Goal: Transaction & Acquisition: Purchase product/service

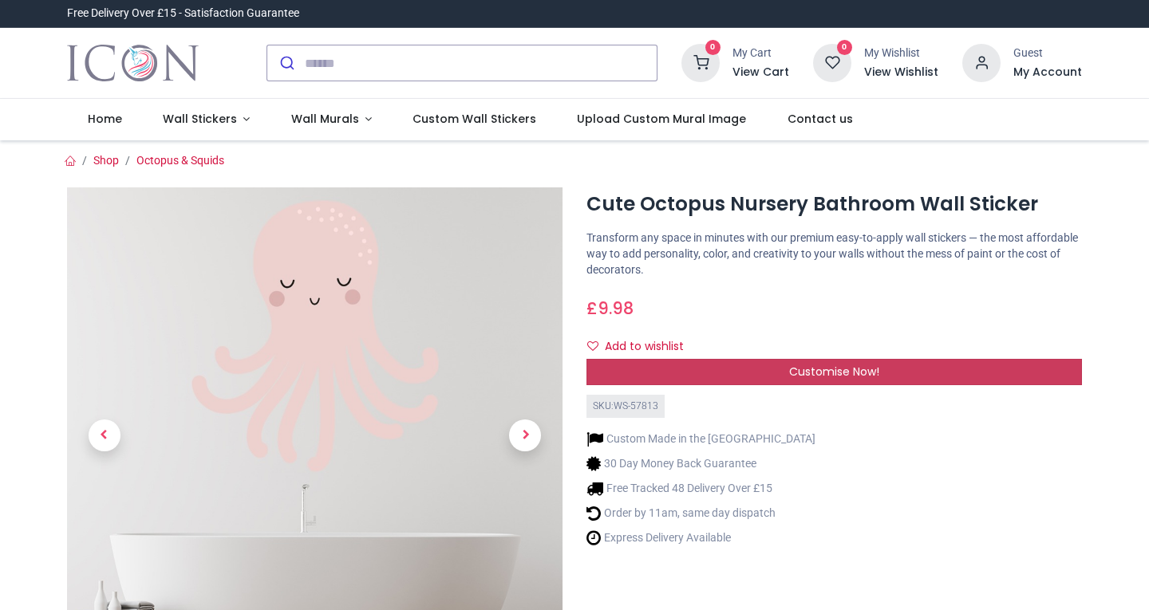
click at [716, 373] on div "Customise Now!" at bounding box center [833, 372] width 495 height 27
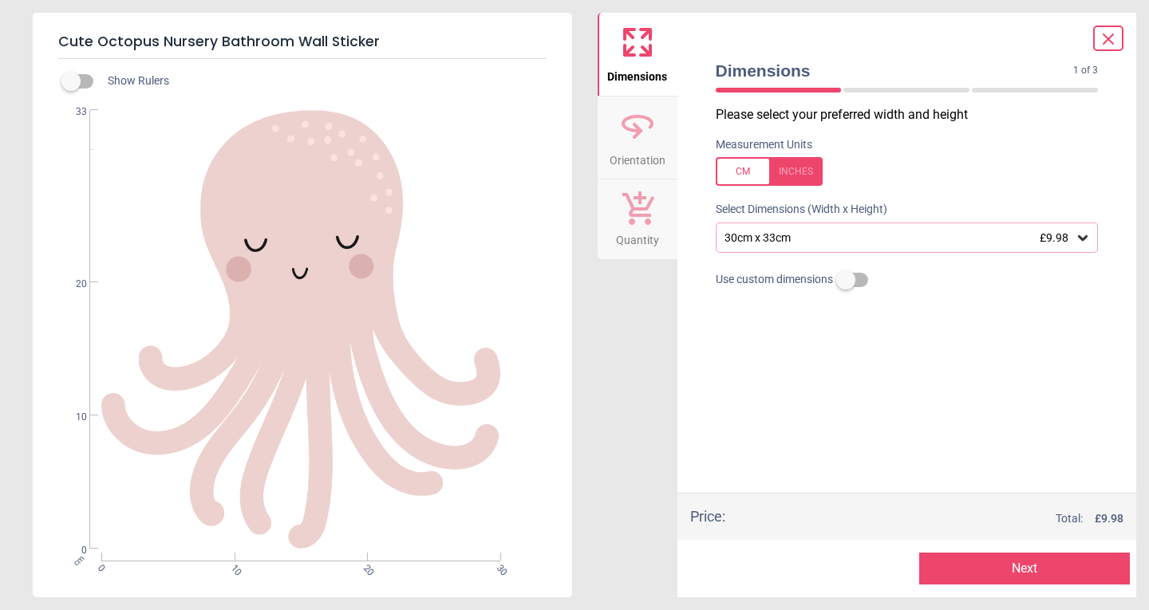
click at [813, 233] on div "30cm x 33cm £9.98" at bounding box center [899, 238] width 353 height 14
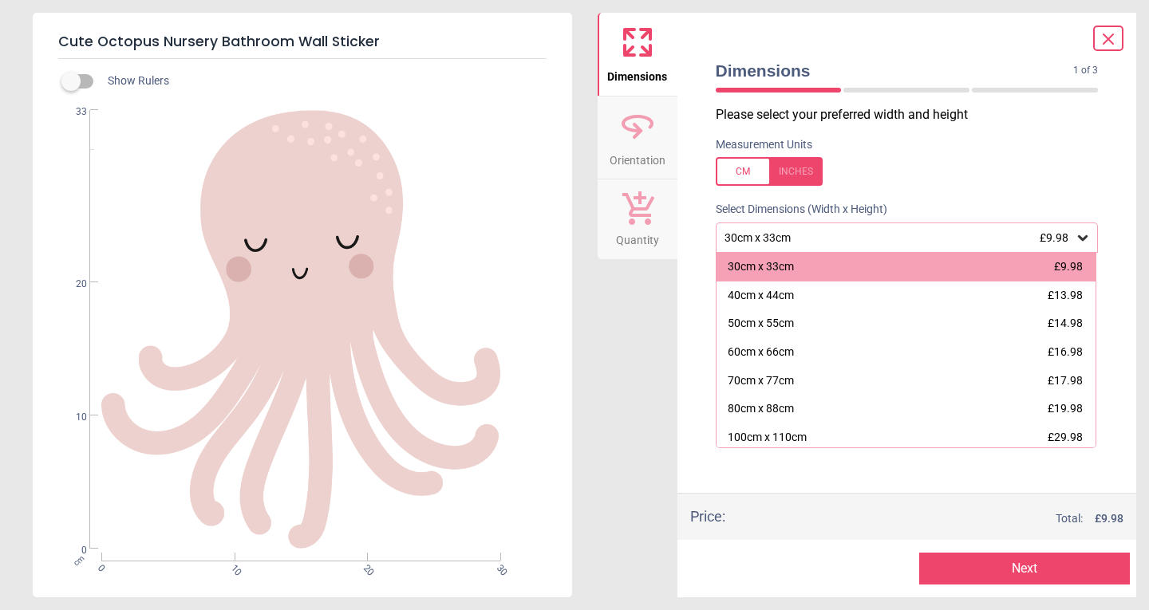
click at [771, 406] on div "80cm x 88cm" at bounding box center [761, 409] width 66 height 16
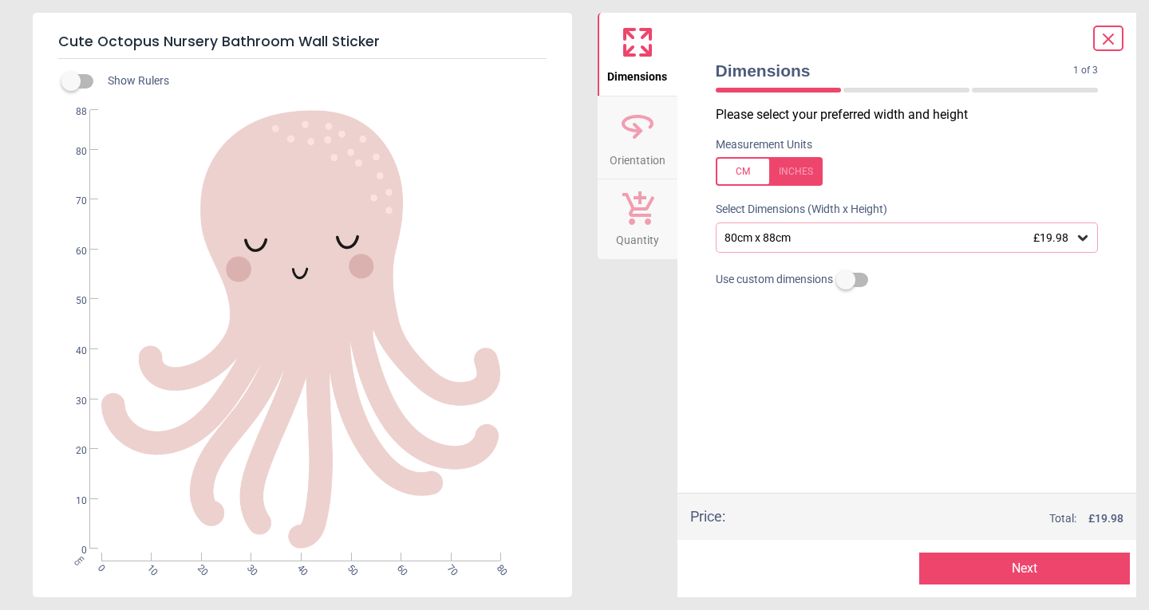
click at [983, 572] on button "Next" at bounding box center [1024, 569] width 211 height 32
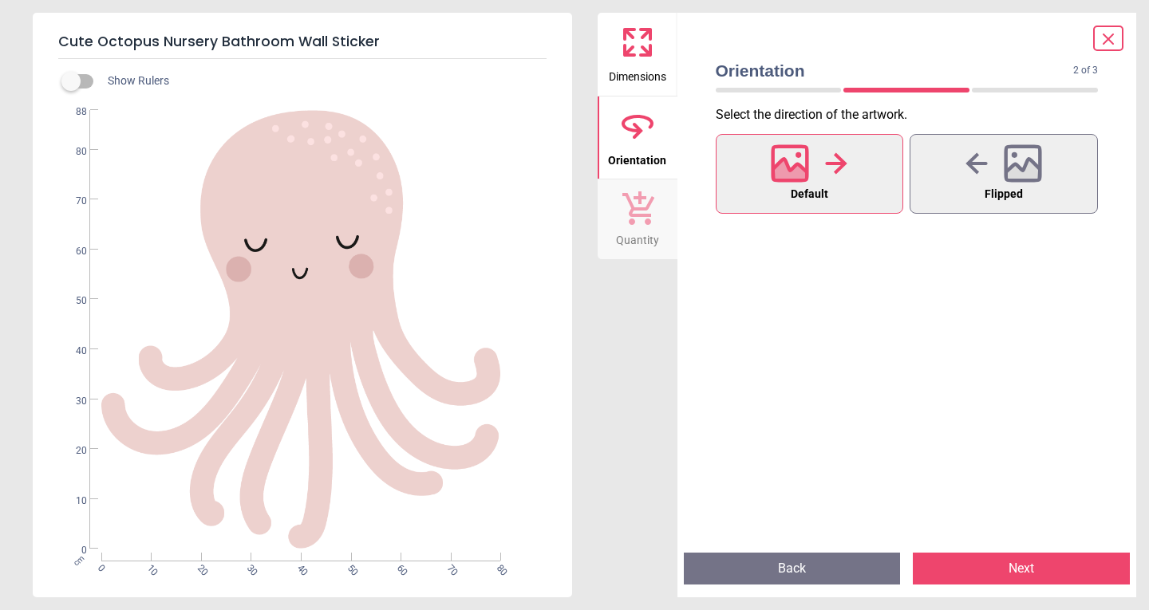
click at [1032, 567] on button "Next" at bounding box center [1021, 569] width 217 height 32
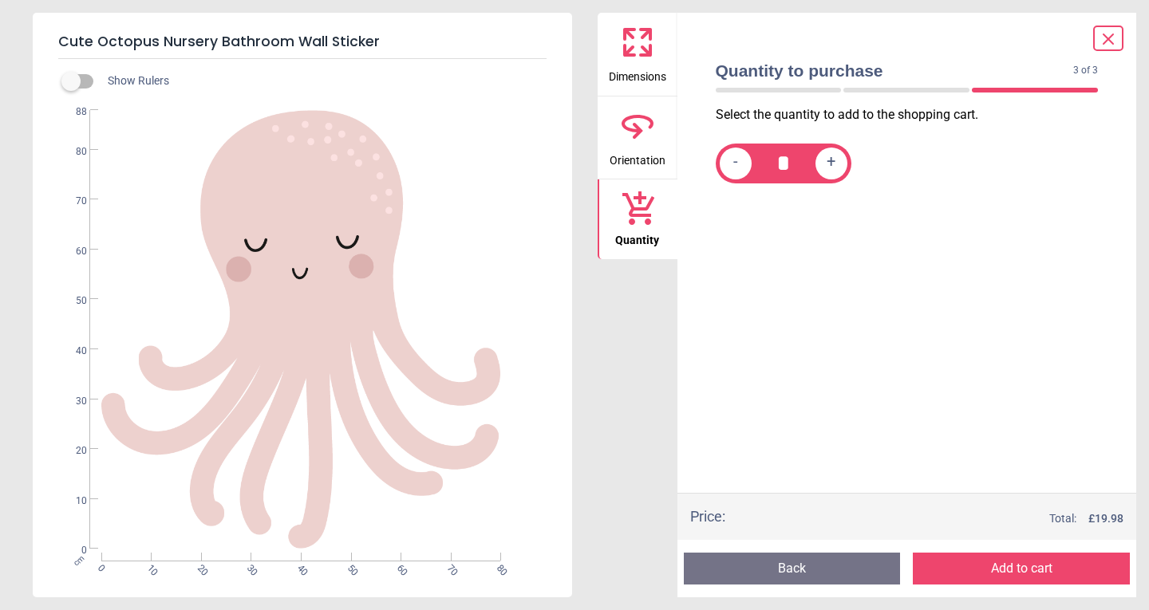
click at [1035, 561] on button "Add to cart" at bounding box center [1021, 569] width 217 height 32
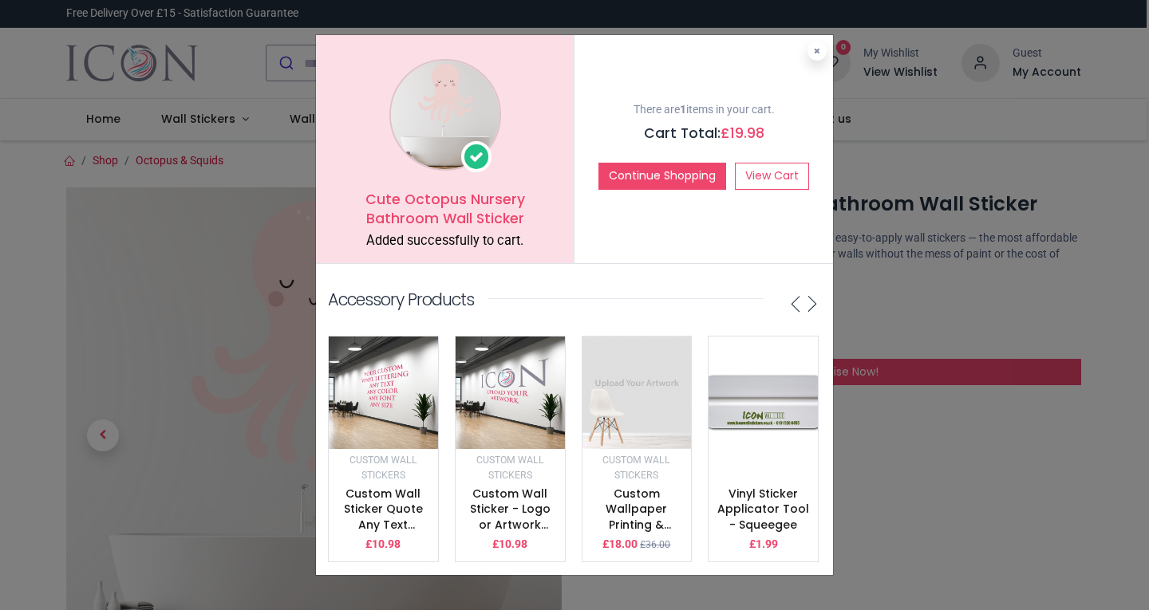
click at [826, 36] on div "There are 1 items in your cart. Cart Total: £ 19.98 Continue Shopping View Cart" at bounding box center [703, 149] width 258 height 228
click at [822, 41] on button at bounding box center [816, 50] width 19 height 19
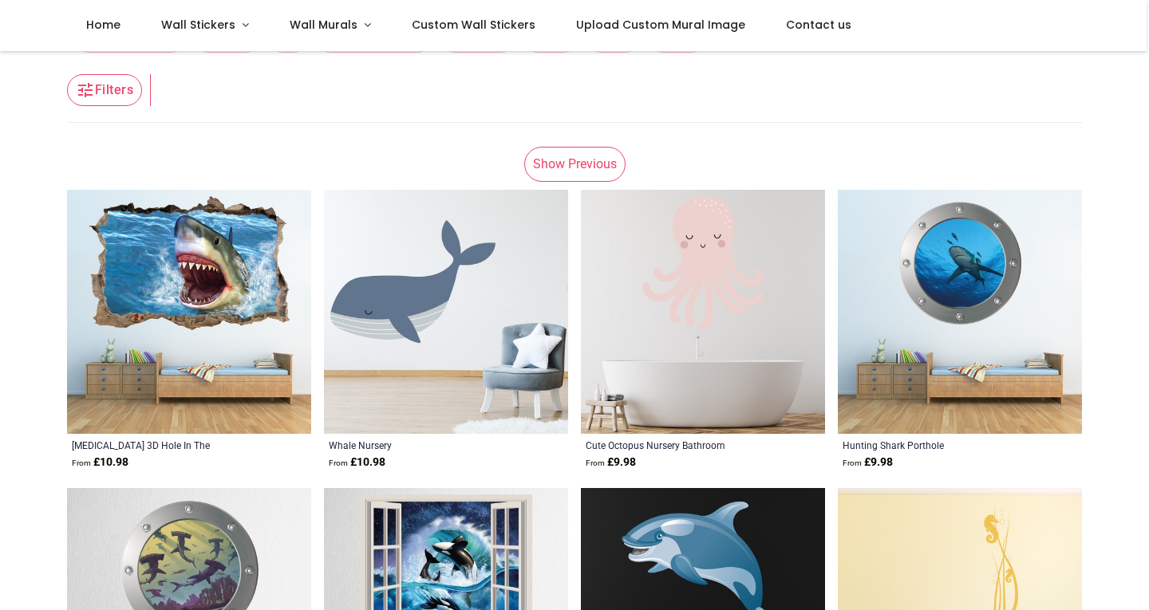
scroll to position [319, 0]
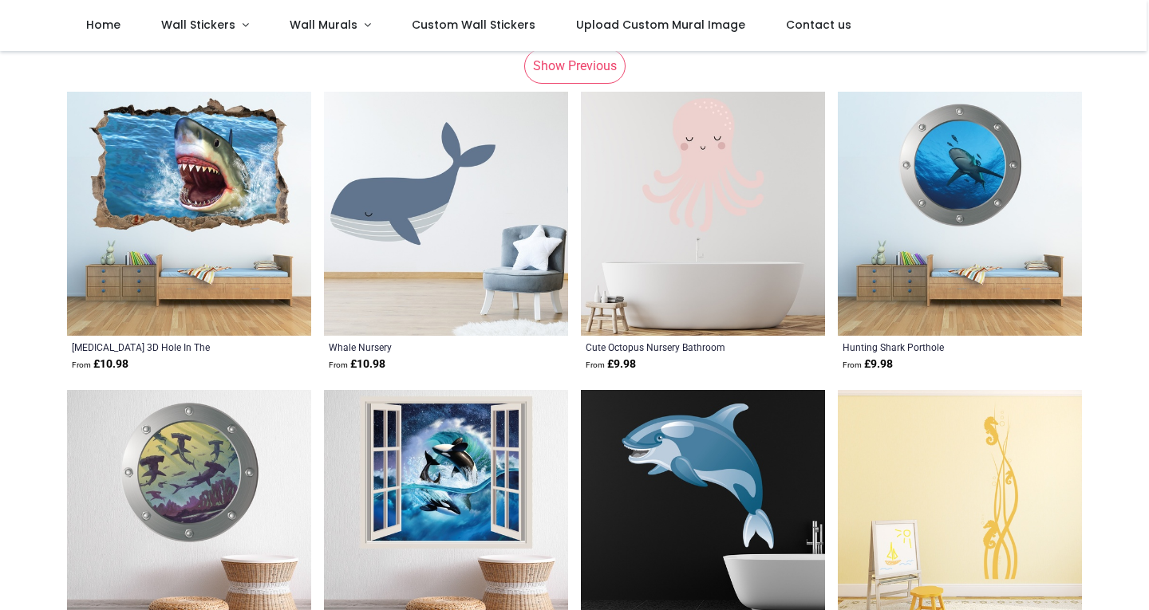
click at [428, 187] on img at bounding box center [446, 214] width 244 height 244
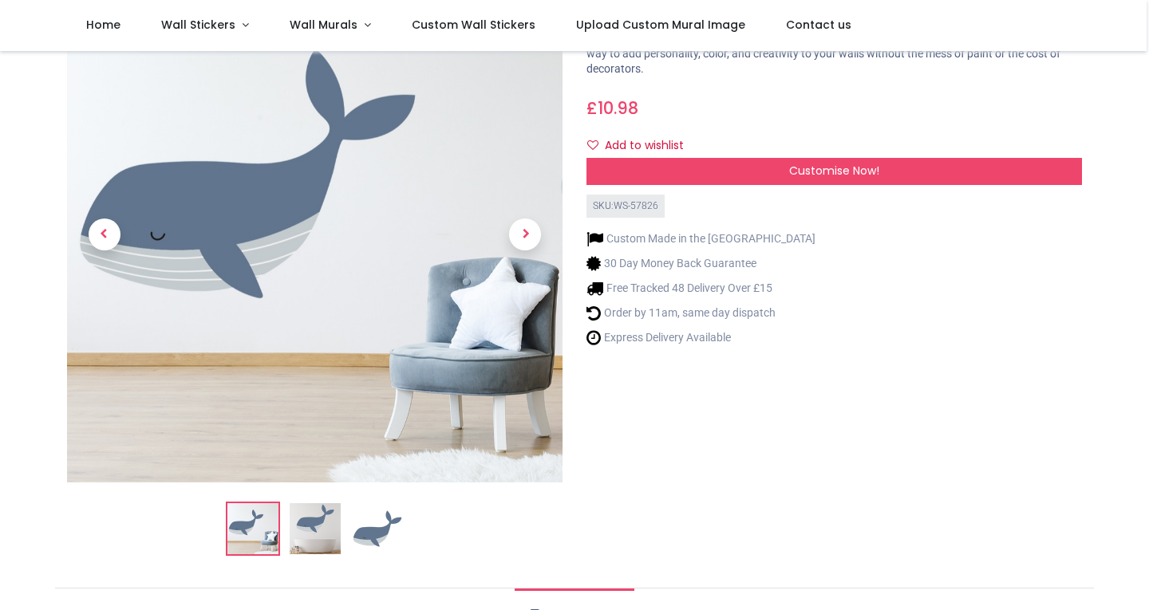
scroll to position [160, 0]
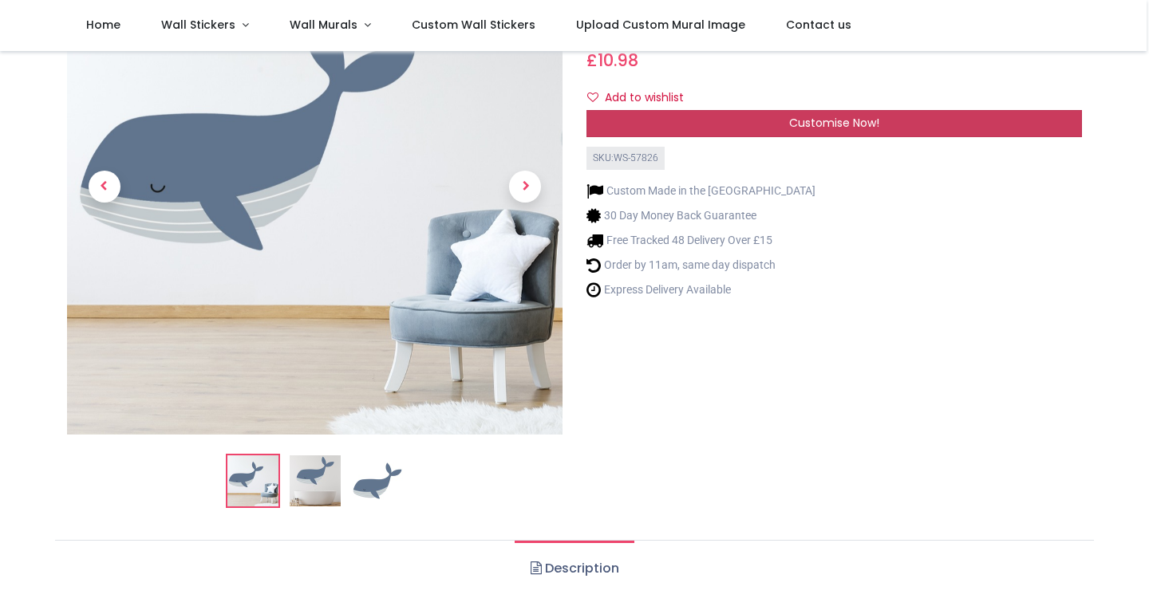
click at [814, 122] on span "Customise Now!" at bounding box center [834, 123] width 90 height 16
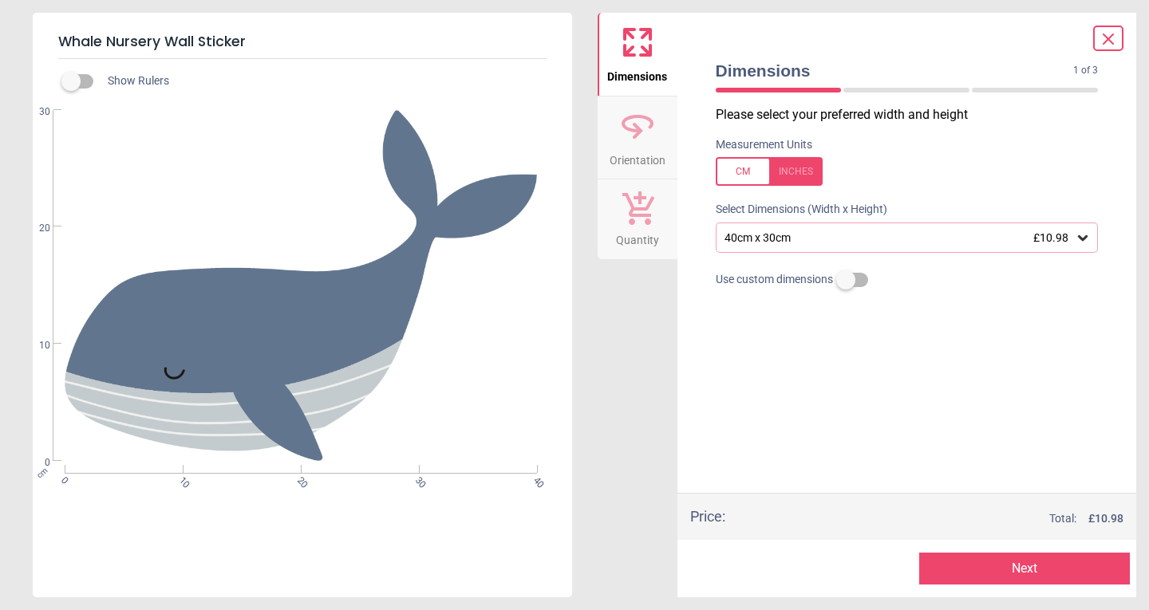
click at [823, 240] on div "40cm x 30cm £10.98" at bounding box center [899, 238] width 353 height 14
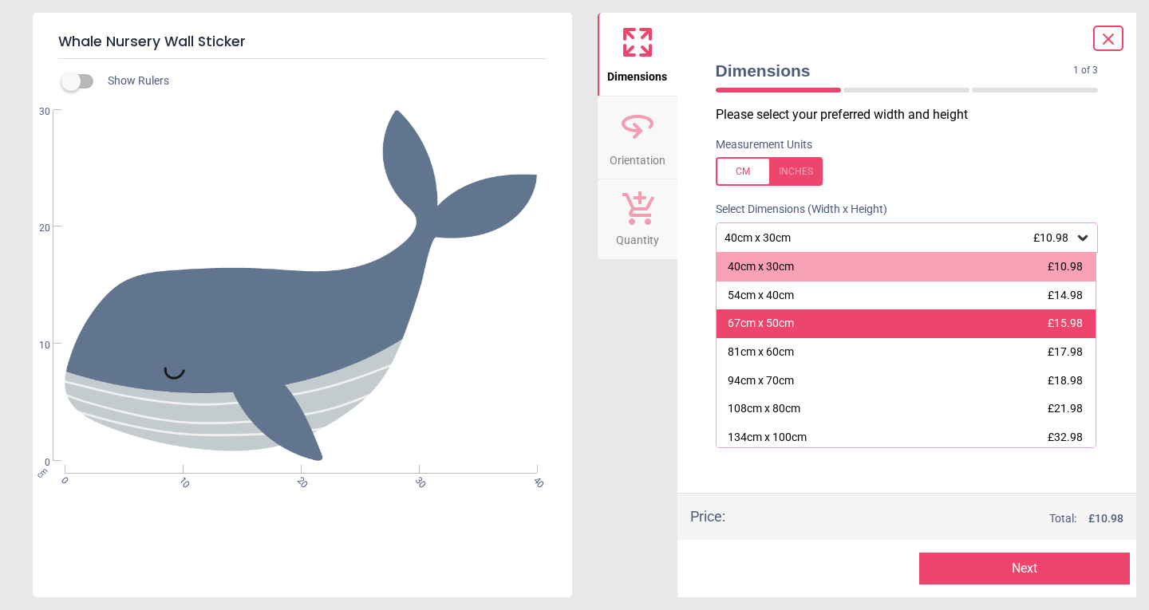
click at [771, 334] on div "67cm x 50cm £15.98" at bounding box center [906, 324] width 380 height 29
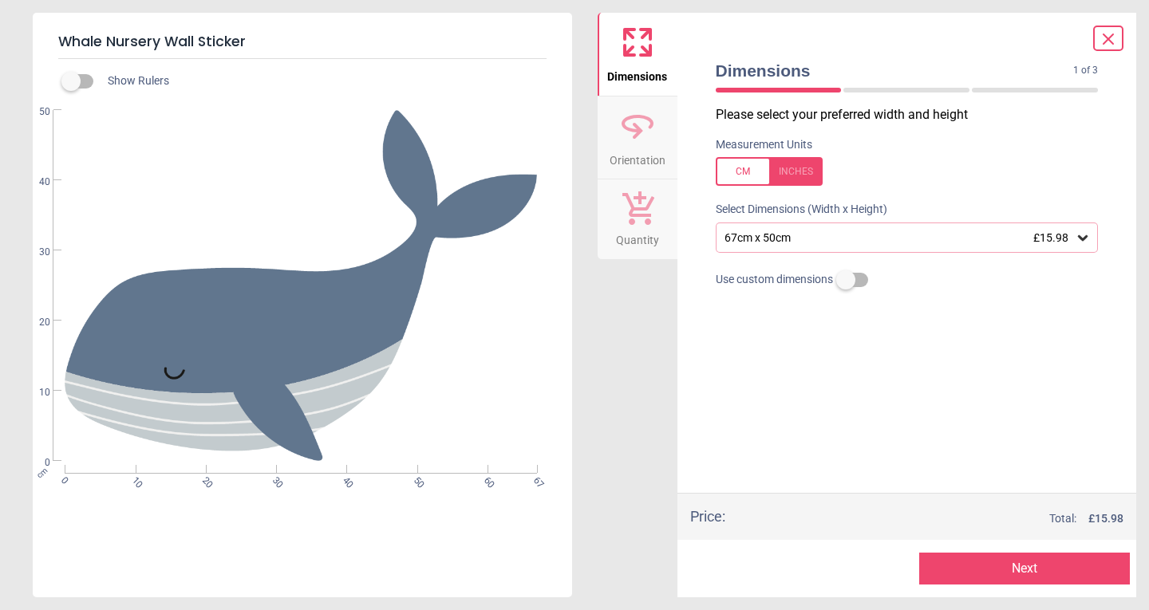
click at [972, 563] on button "Next" at bounding box center [1024, 569] width 211 height 32
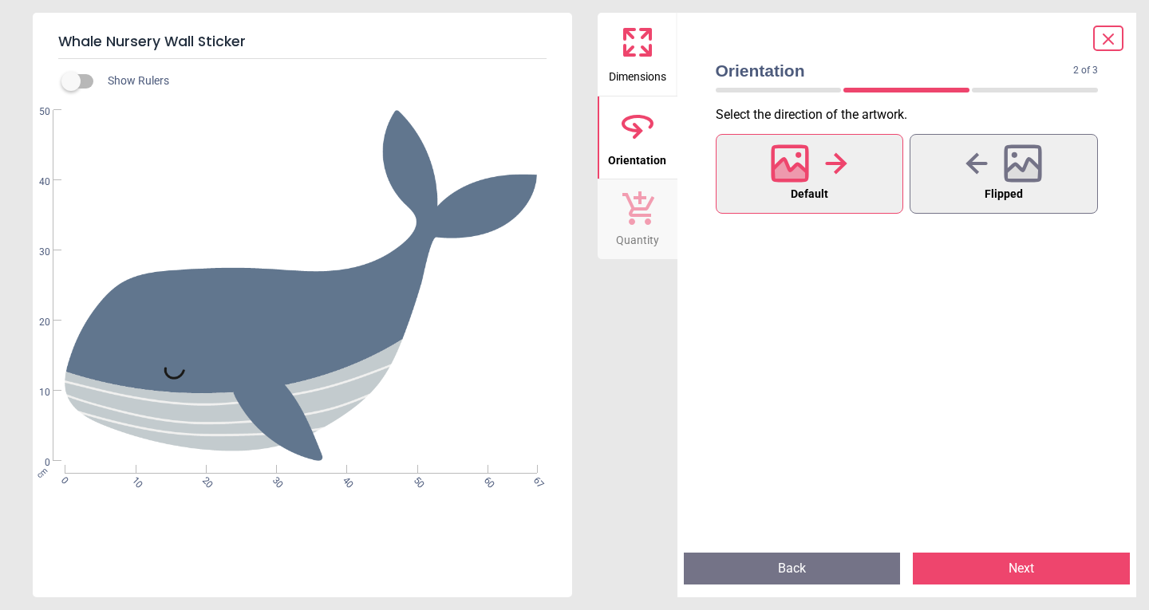
click at [1044, 565] on button "Next" at bounding box center [1021, 569] width 217 height 32
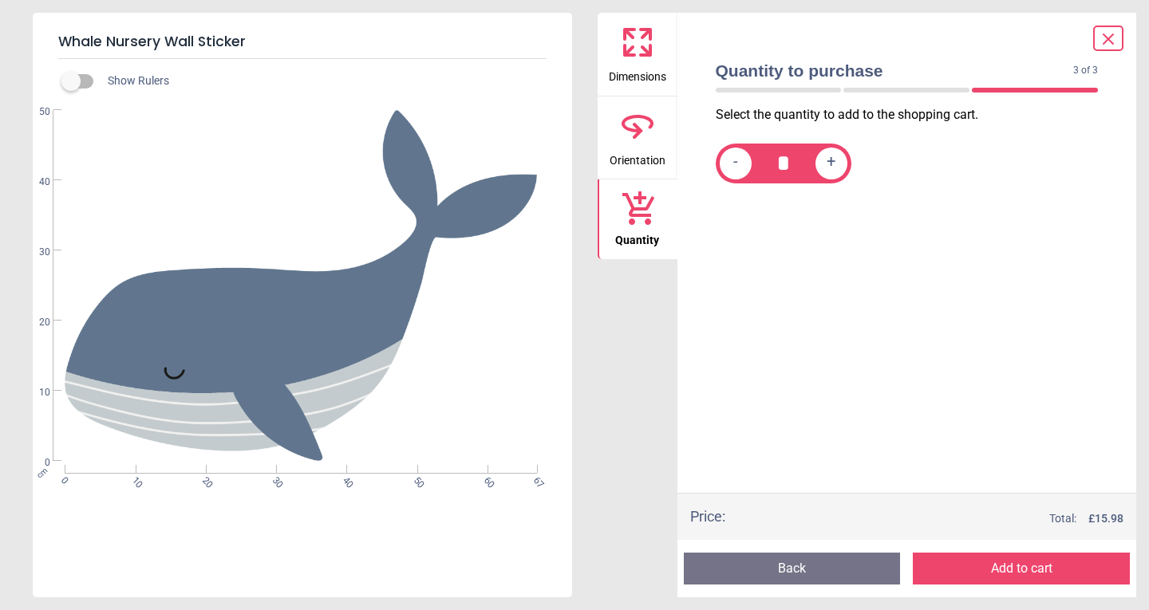
click at [991, 564] on button "Add to cart" at bounding box center [1021, 569] width 217 height 32
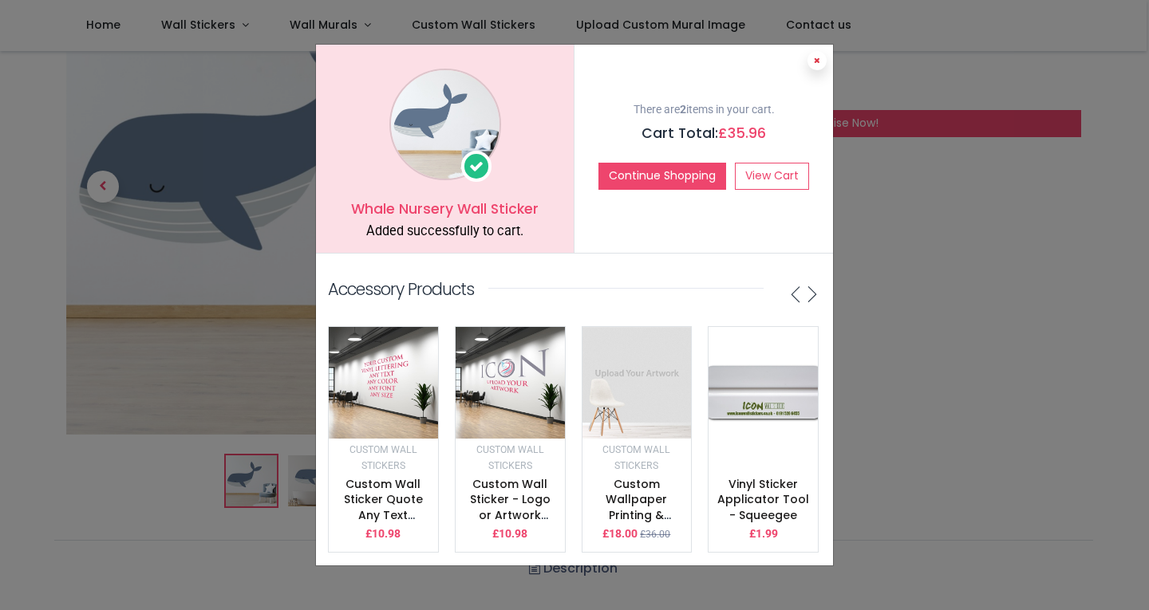
click at [819, 58] on button at bounding box center [816, 60] width 19 height 19
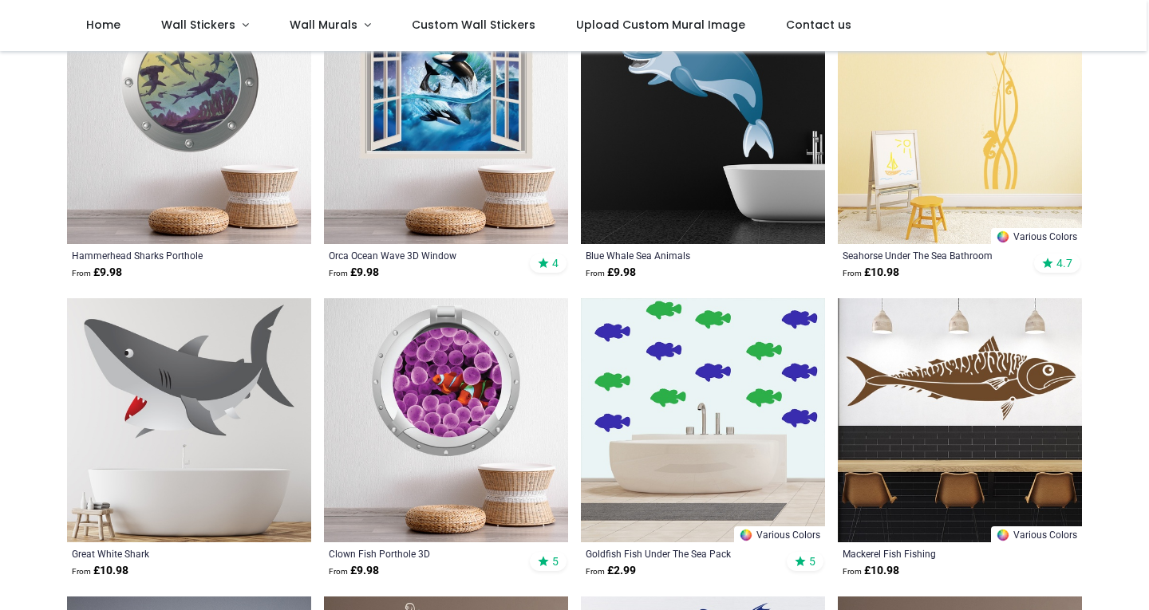
scroll to position [718, 0]
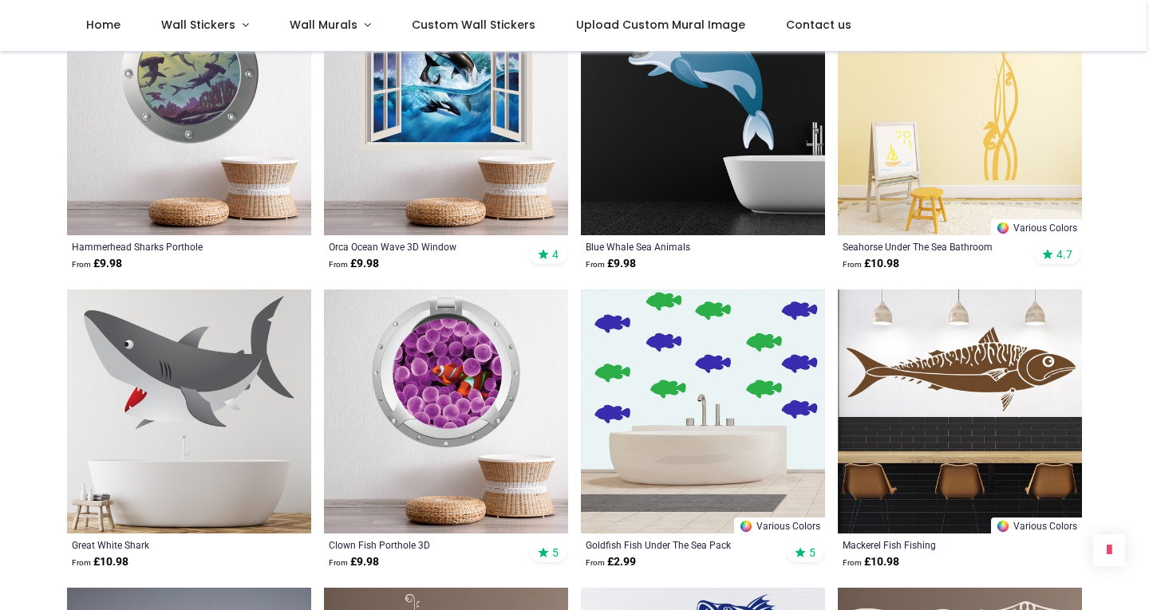
click at [187, 372] on img at bounding box center [189, 412] width 244 height 244
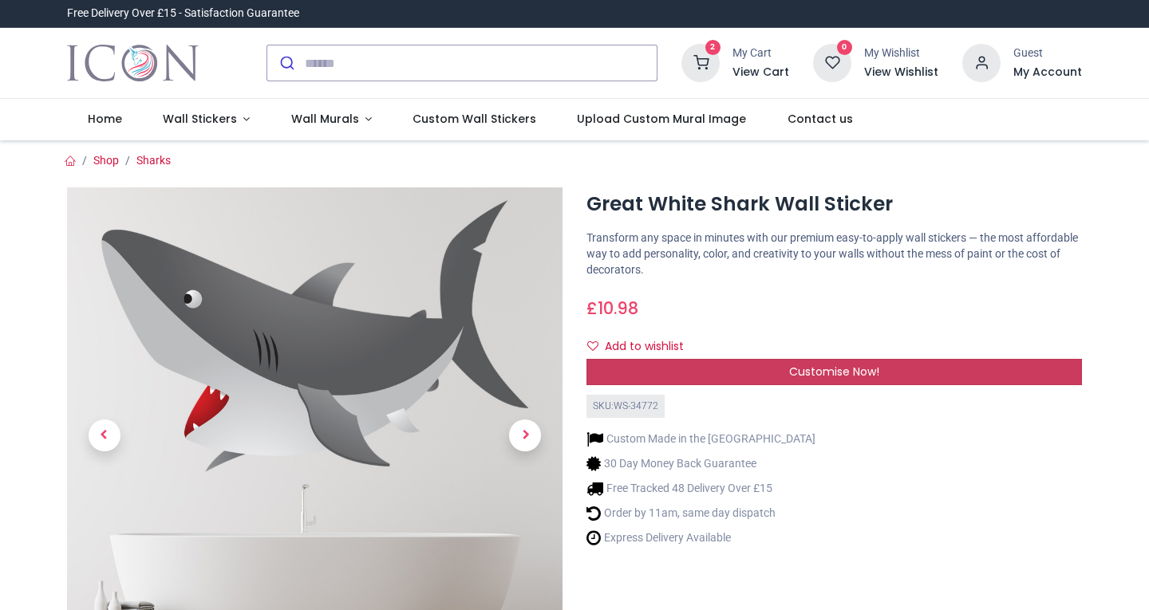
click at [800, 376] on span "Customise Now!" at bounding box center [834, 372] width 90 height 16
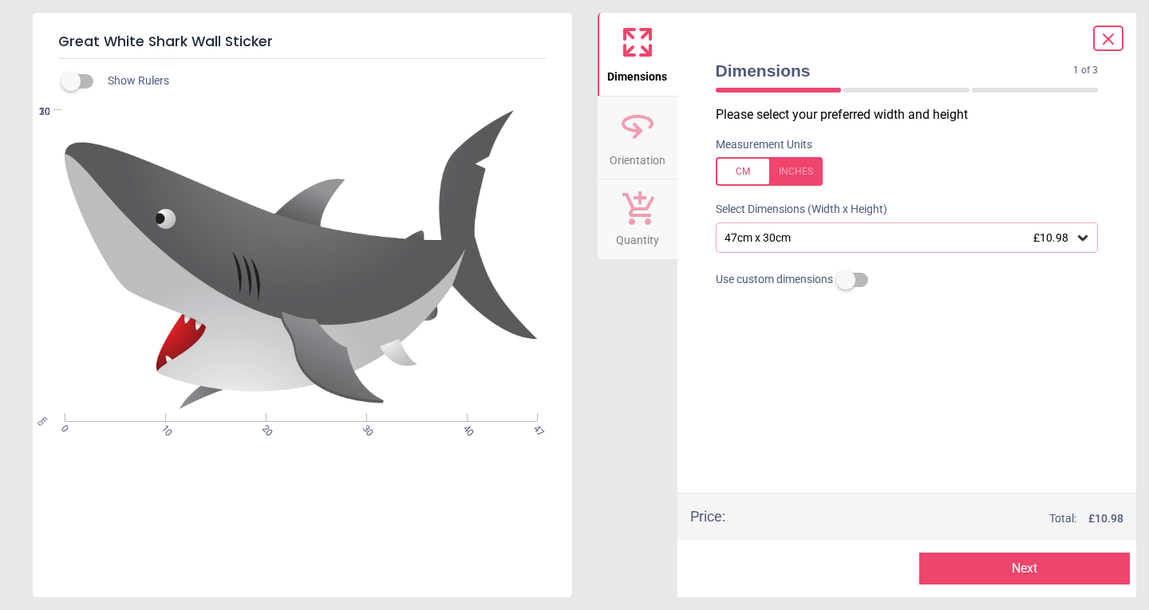
click at [809, 234] on div "47cm x 30cm £10.98" at bounding box center [899, 238] width 353 height 14
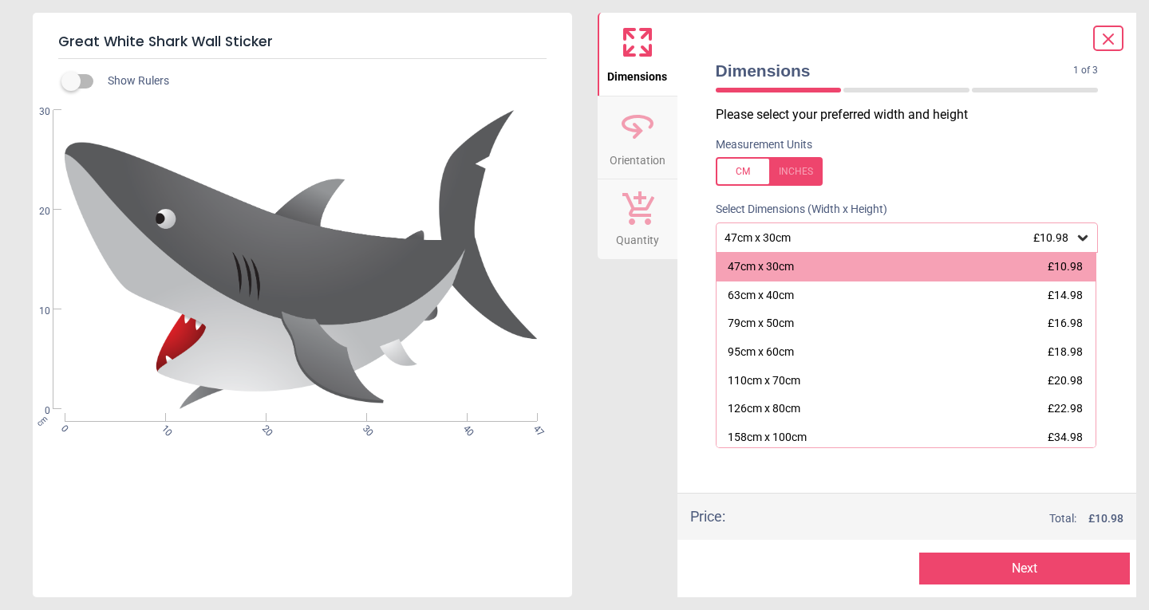
click at [804, 242] on div "47cm x 30cm £10.98" at bounding box center [899, 238] width 353 height 14
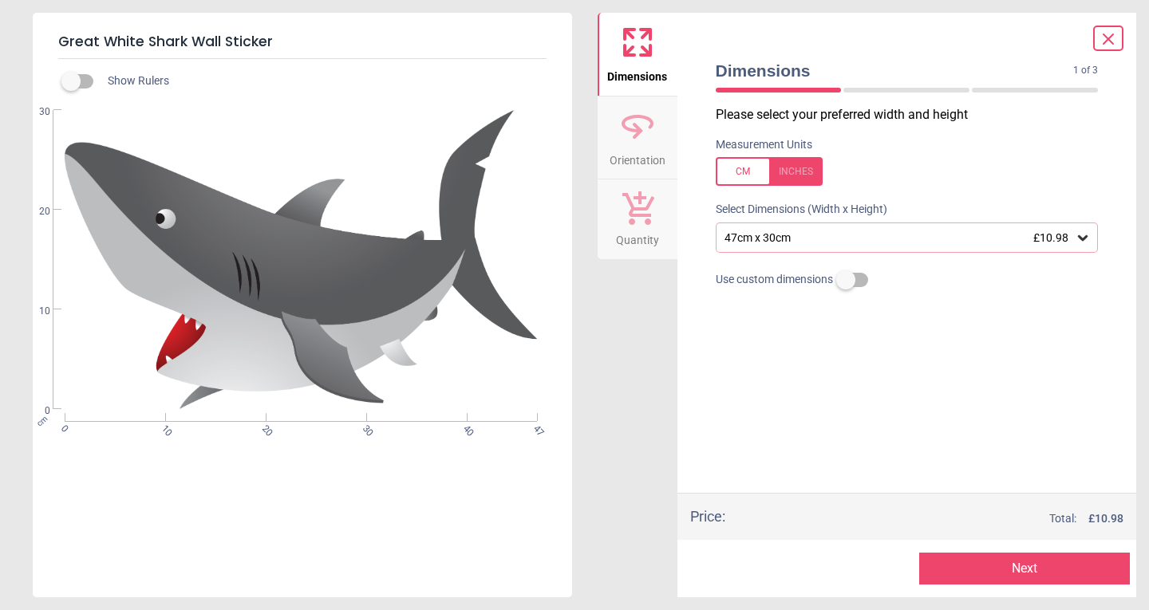
click at [804, 242] on div "47cm x 30cm £10.98" at bounding box center [899, 238] width 353 height 14
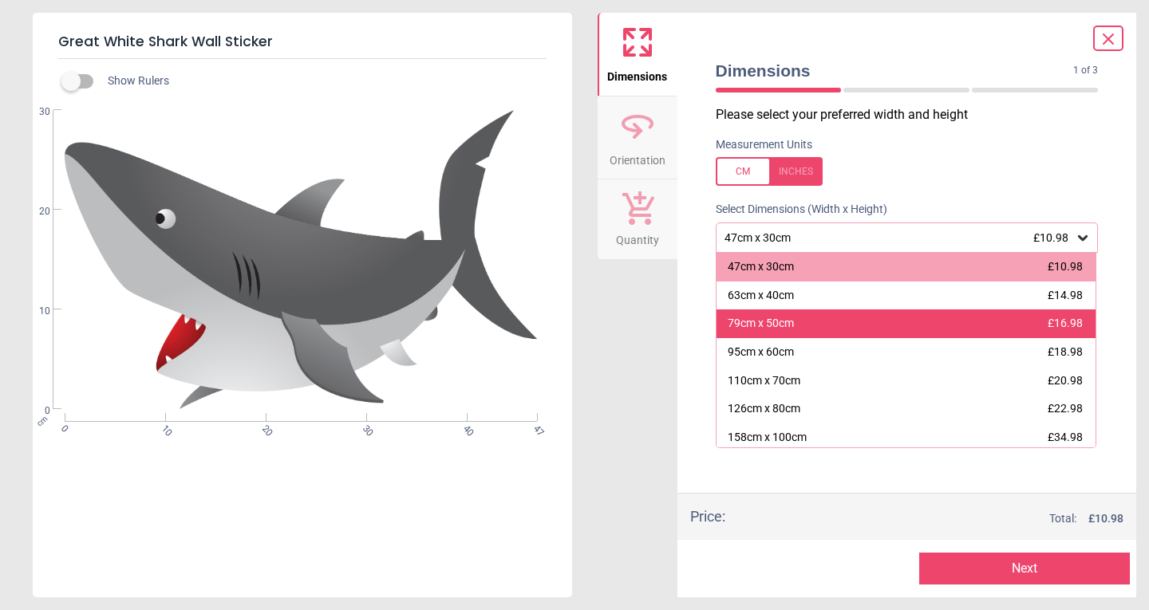
click at [795, 324] on div "79cm x 50cm £16.98" at bounding box center [906, 324] width 380 height 29
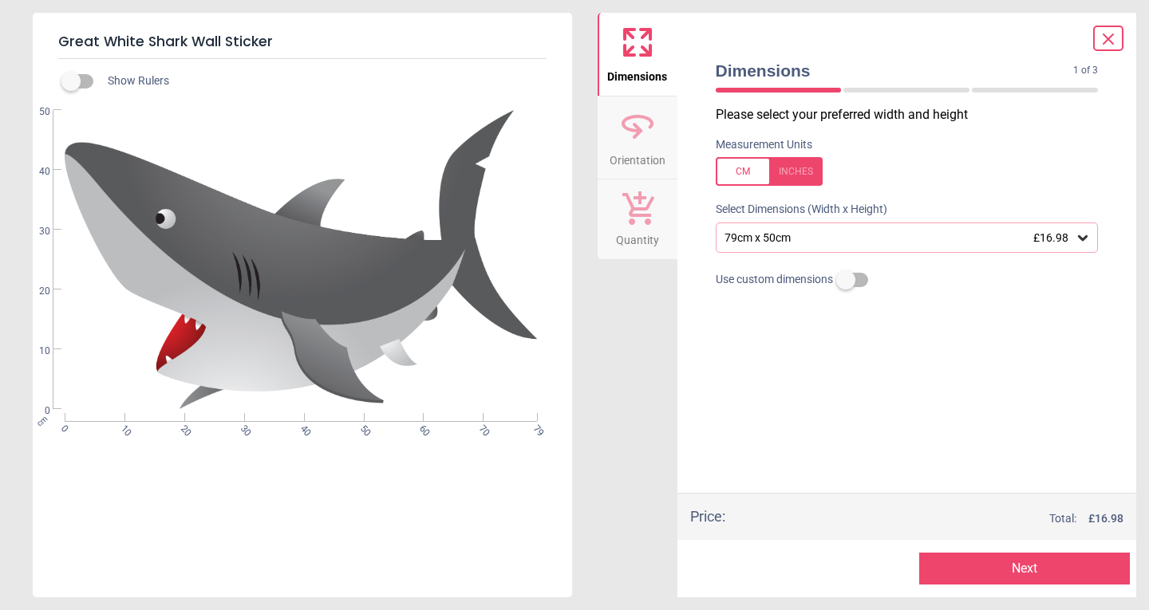
click at [1019, 576] on button "Next" at bounding box center [1024, 569] width 211 height 32
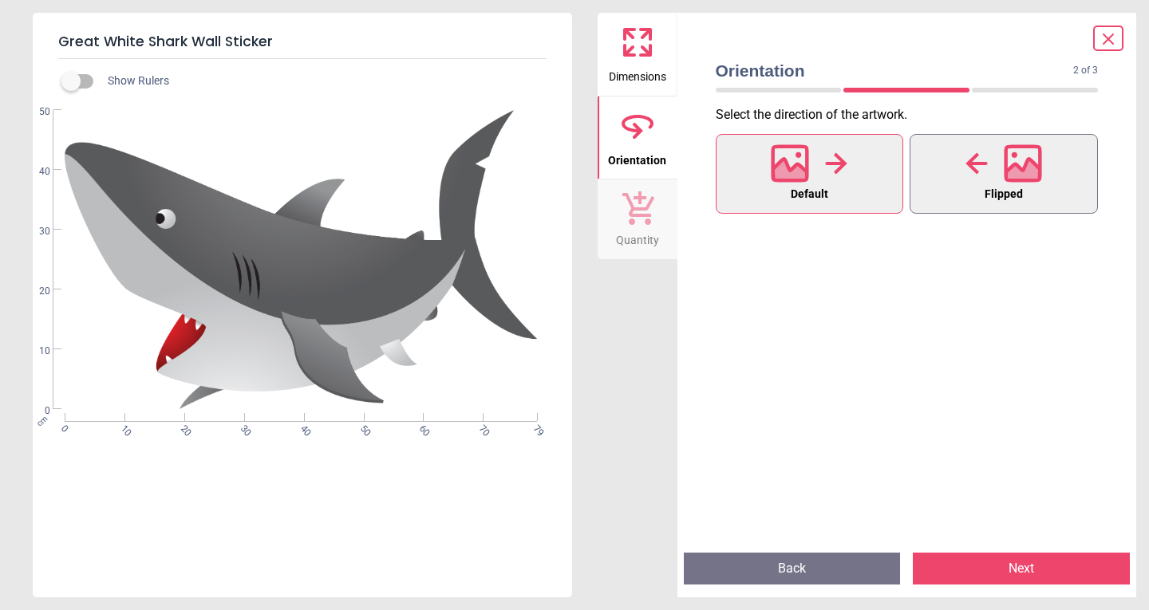
click at [969, 169] on icon at bounding box center [976, 164] width 22 height 24
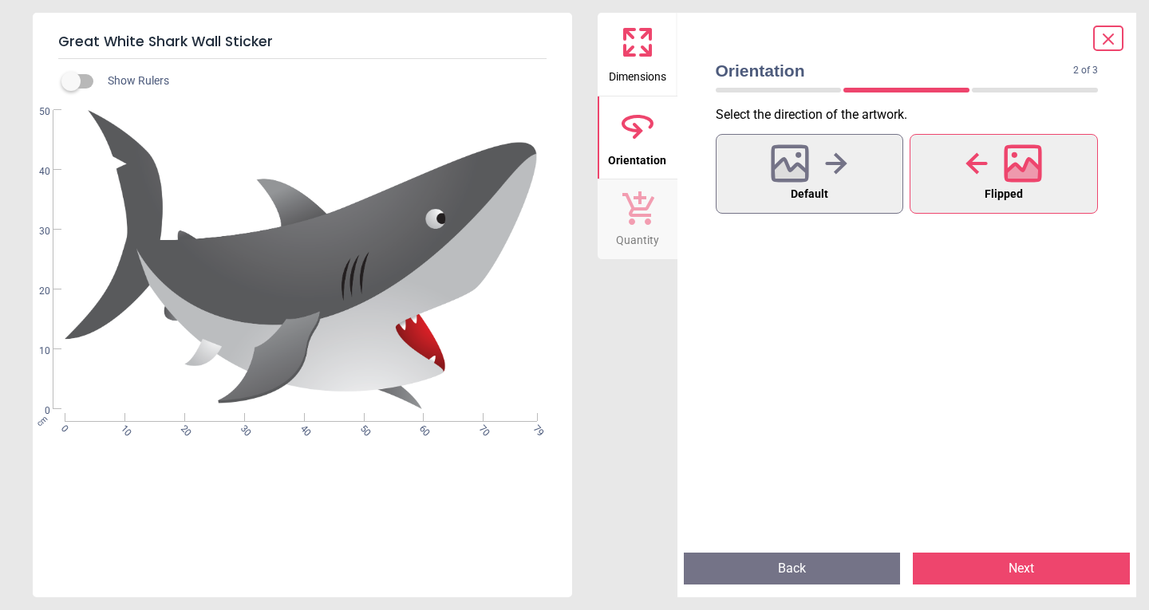
click at [1034, 572] on button "Next" at bounding box center [1021, 569] width 217 height 32
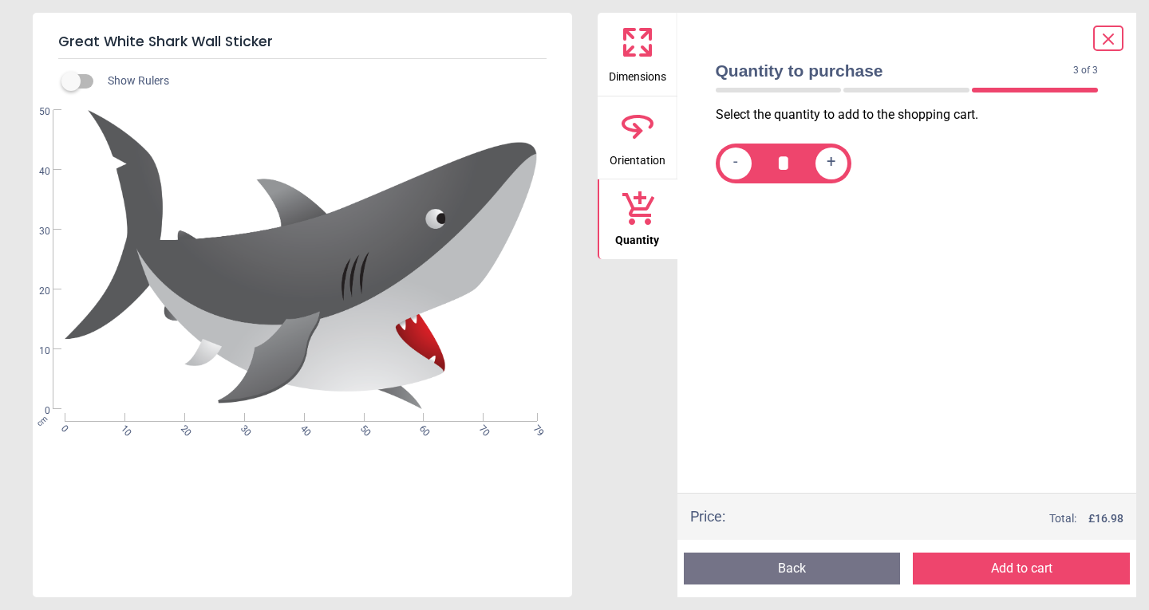
click at [1043, 570] on button "Add to cart" at bounding box center [1021, 569] width 217 height 32
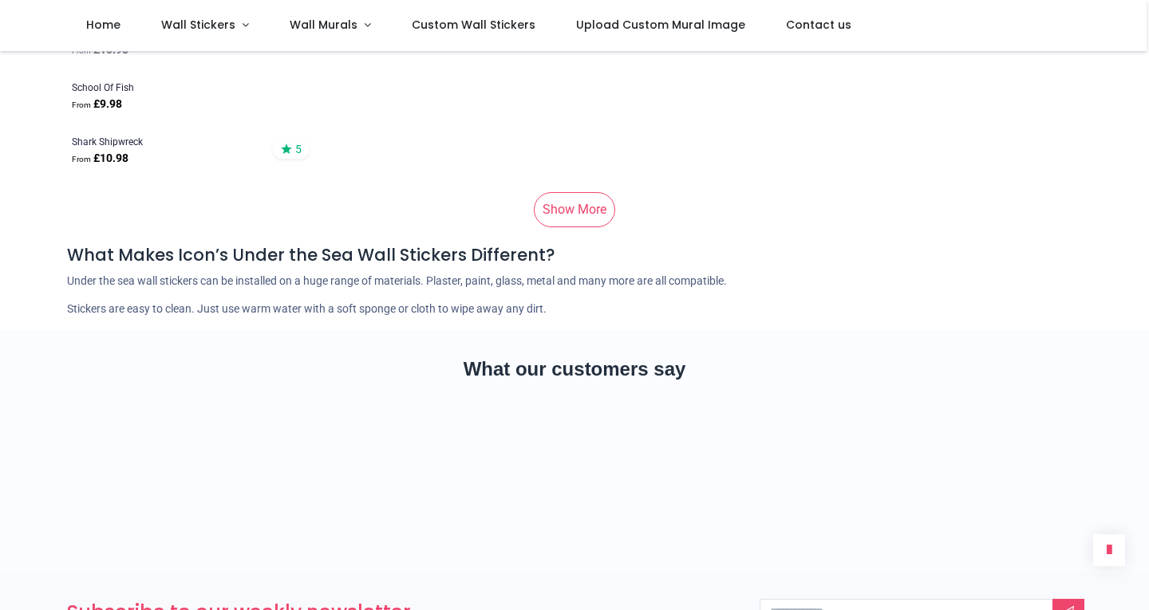
scroll to position [1835, 0]
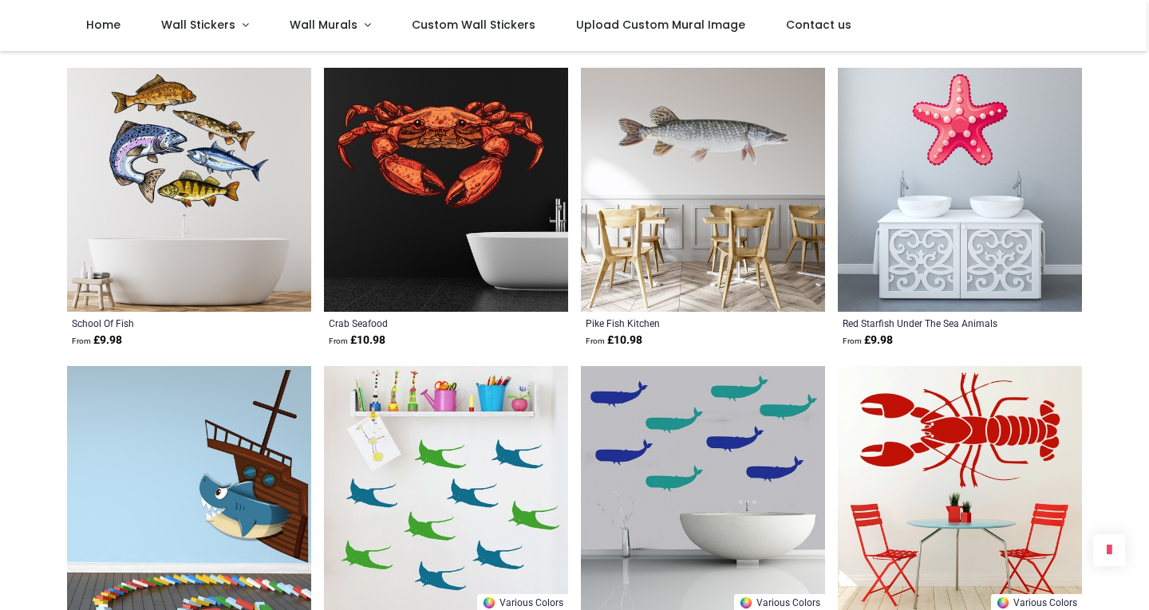
click at [984, 185] on img at bounding box center [960, 190] width 244 height 244
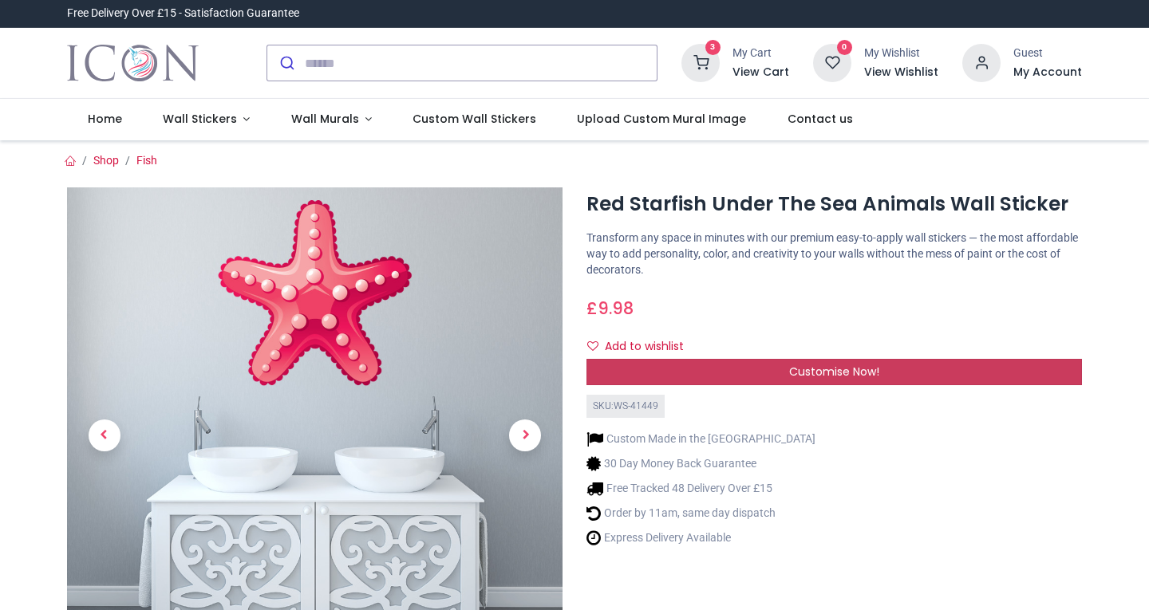
click at [826, 377] on span "Customise Now!" at bounding box center [834, 372] width 90 height 16
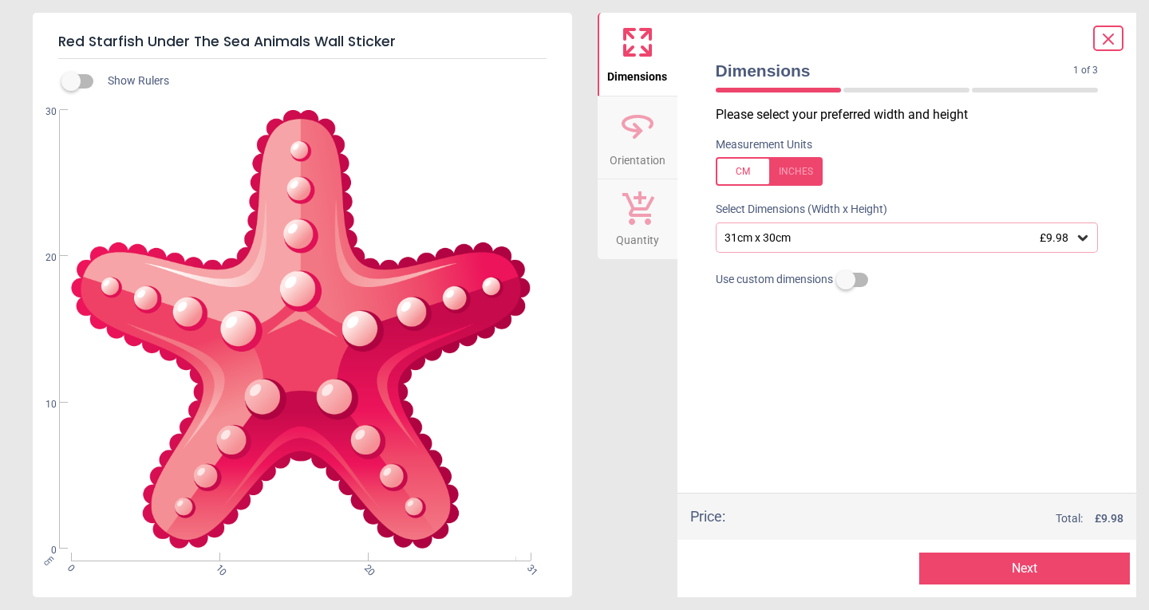
click at [1032, 578] on button "Next" at bounding box center [1024, 569] width 211 height 32
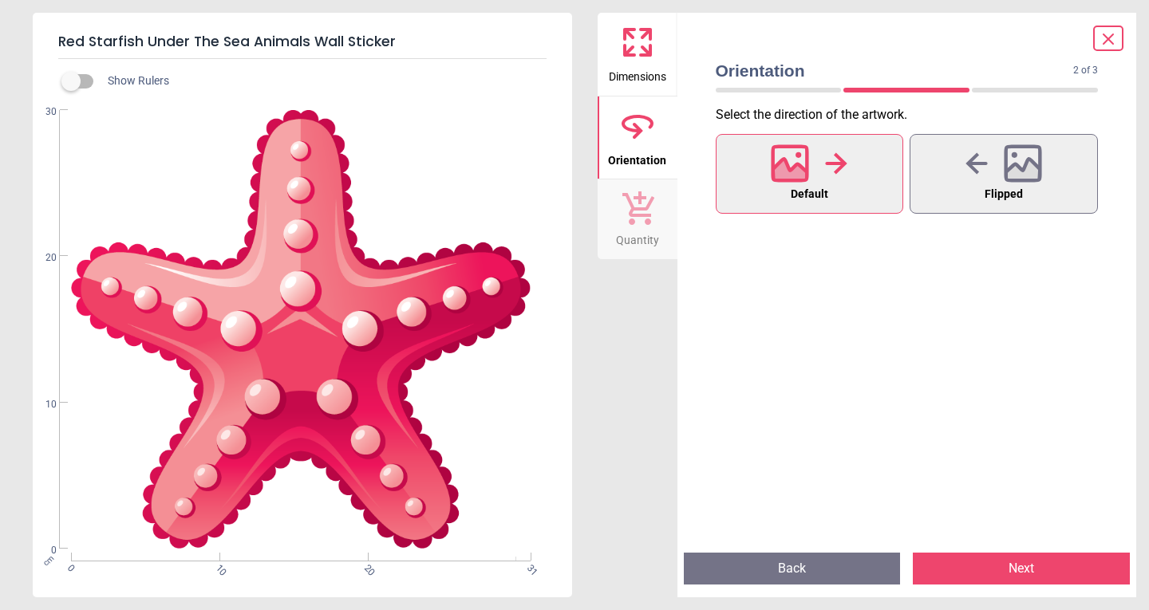
click at [1036, 560] on button "Next" at bounding box center [1021, 569] width 217 height 32
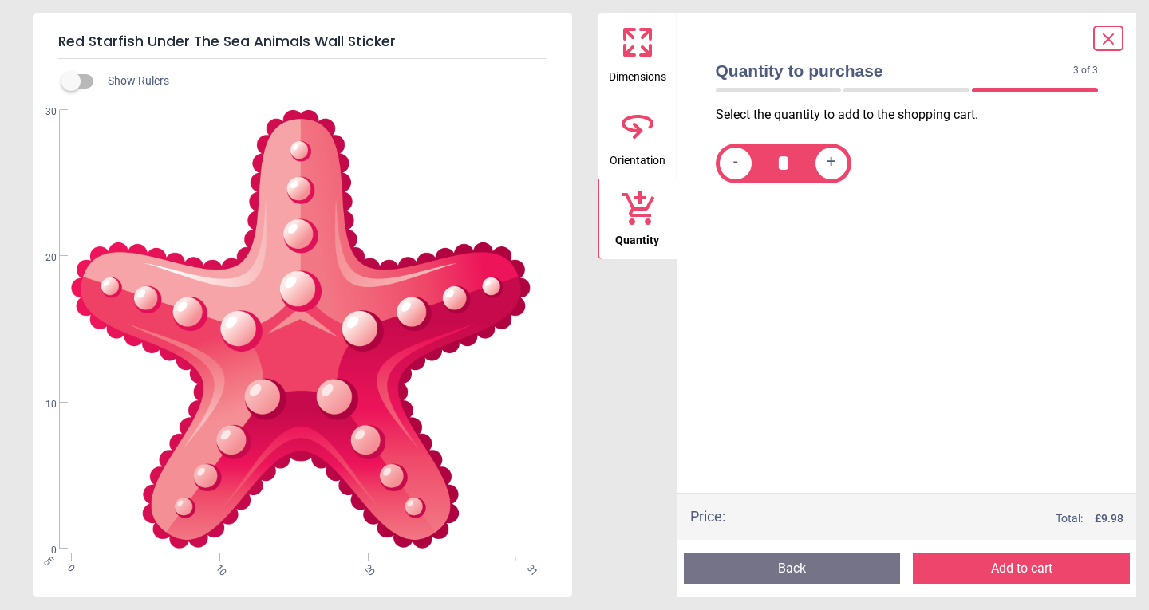
click at [1040, 563] on button "Add to cart" at bounding box center [1021, 569] width 217 height 32
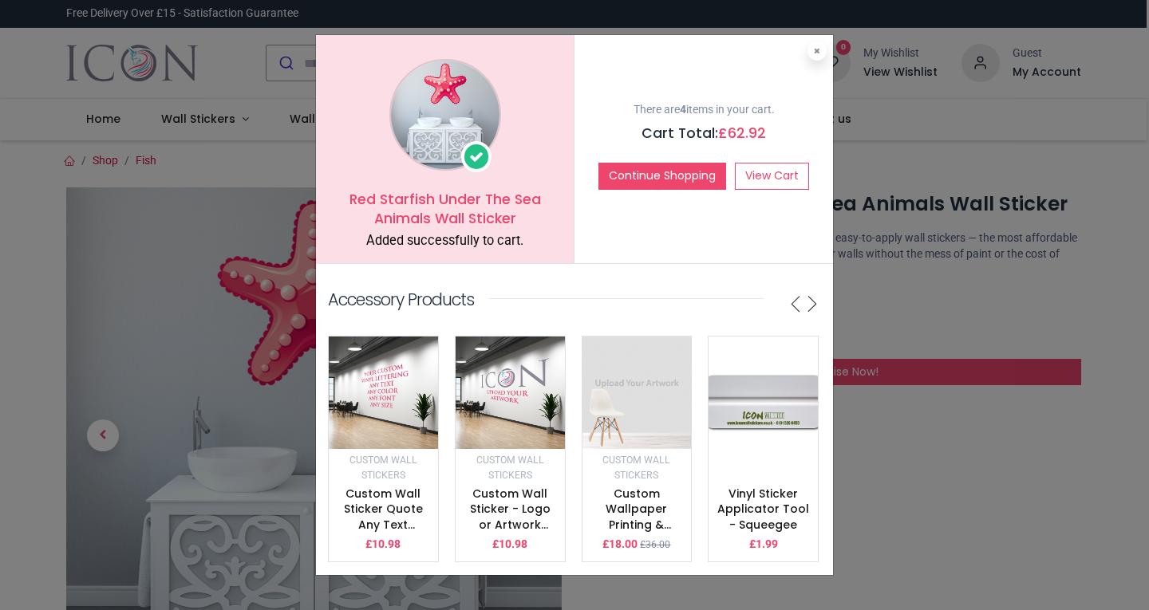
click at [808, 42] on button at bounding box center [816, 50] width 19 height 19
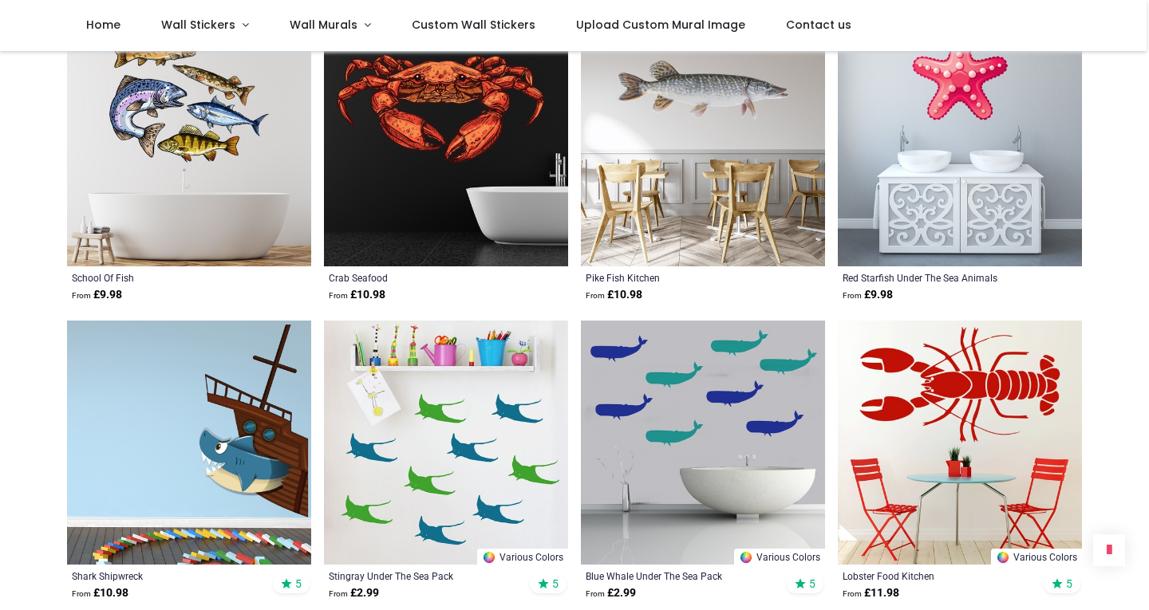
scroll to position [1915, 0]
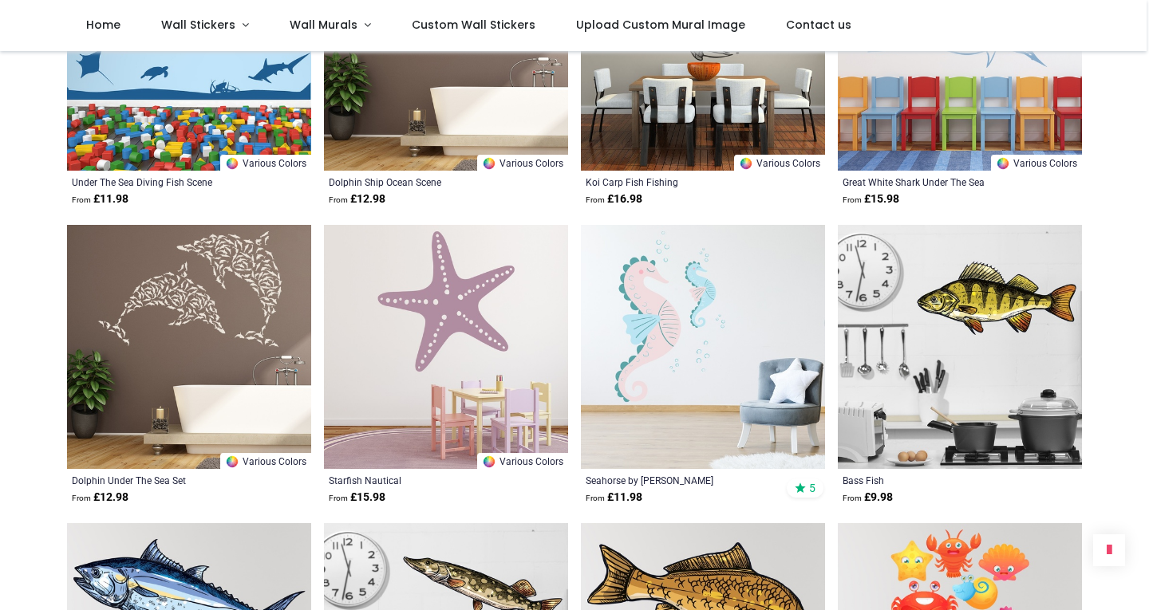
scroll to position [2872, 0]
click at [669, 319] on img at bounding box center [703, 346] width 244 height 244
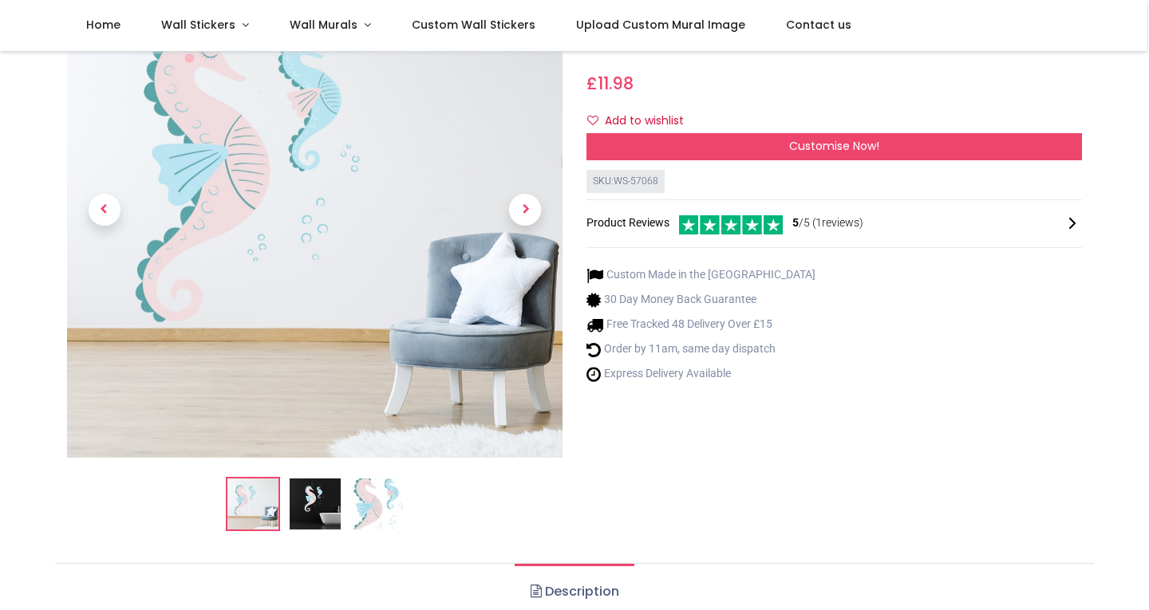
scroll to position [80, 0]
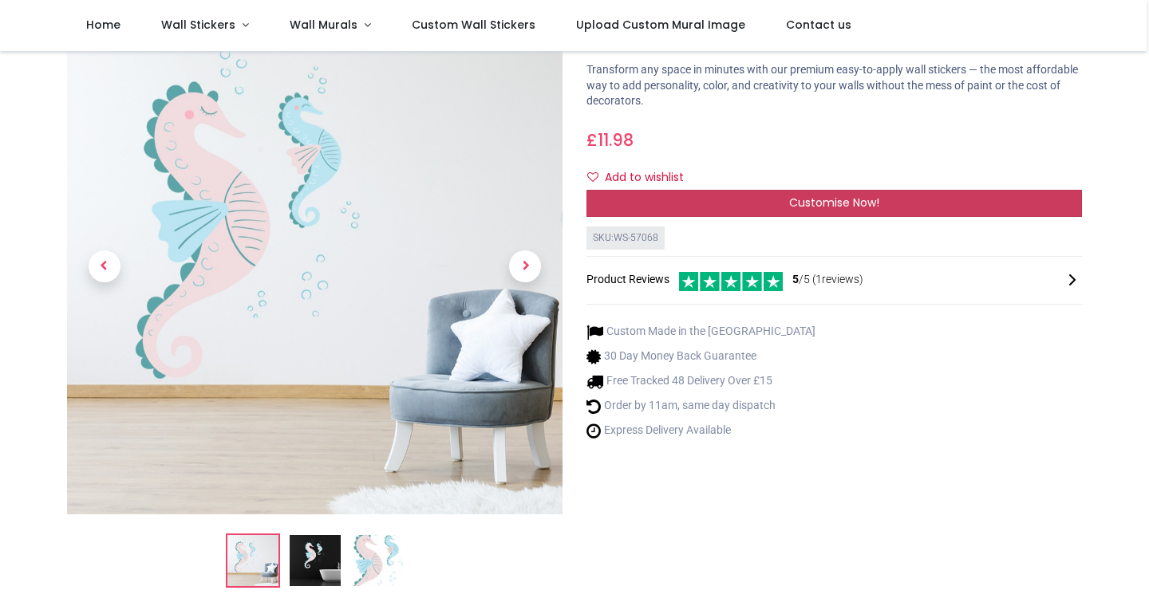
click at [779, 205] on div "Customise Now!" at bounding box center [833, 203] width 495 height 27
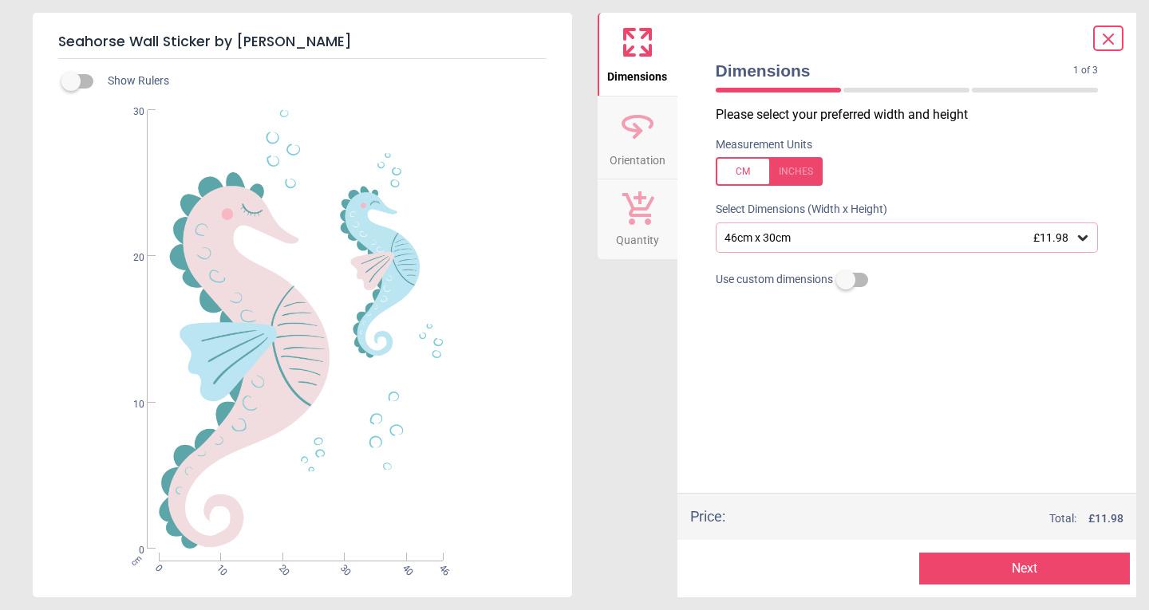
click at [1008, 243] on div "46cm x 30cm £11.98" at bounding box center [899, 238] width 353 height 14
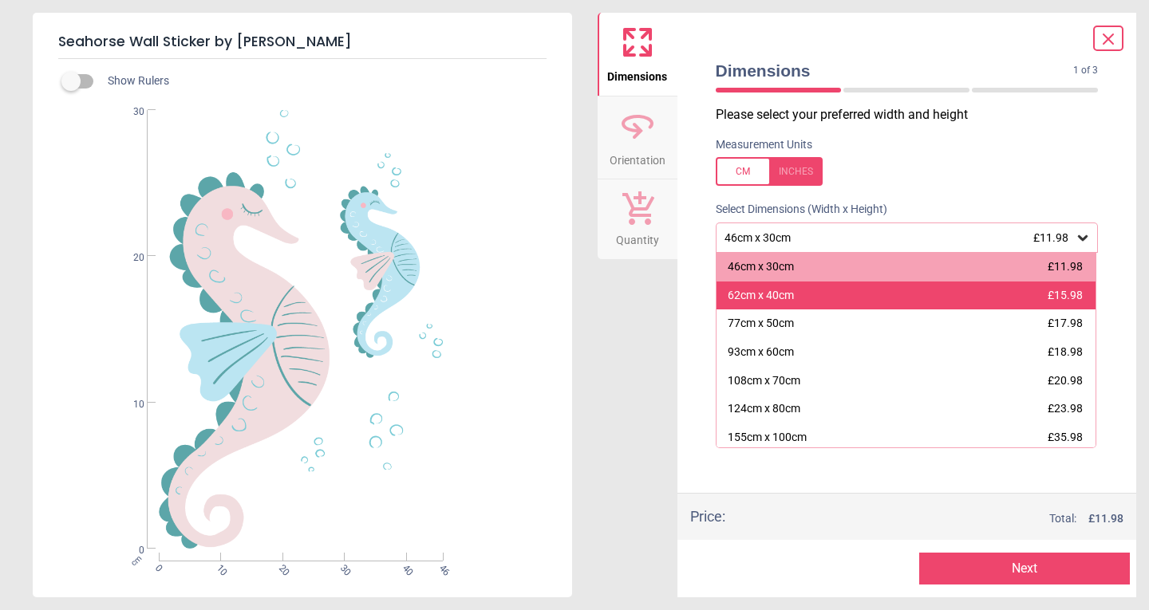
click at [898, 299] on div "62cm x 40cm £15.98" at bounding box center [906, 296] width 380 height 29
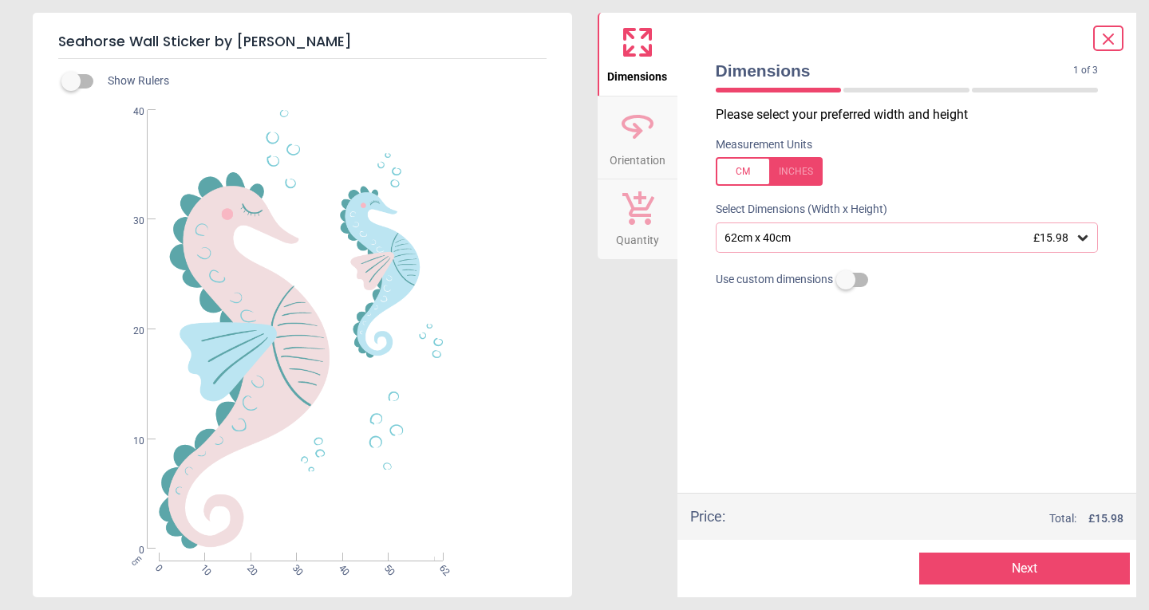
click at [1040, 566] on button "Next" at bounding box center [1024, 569] width 211 height 32
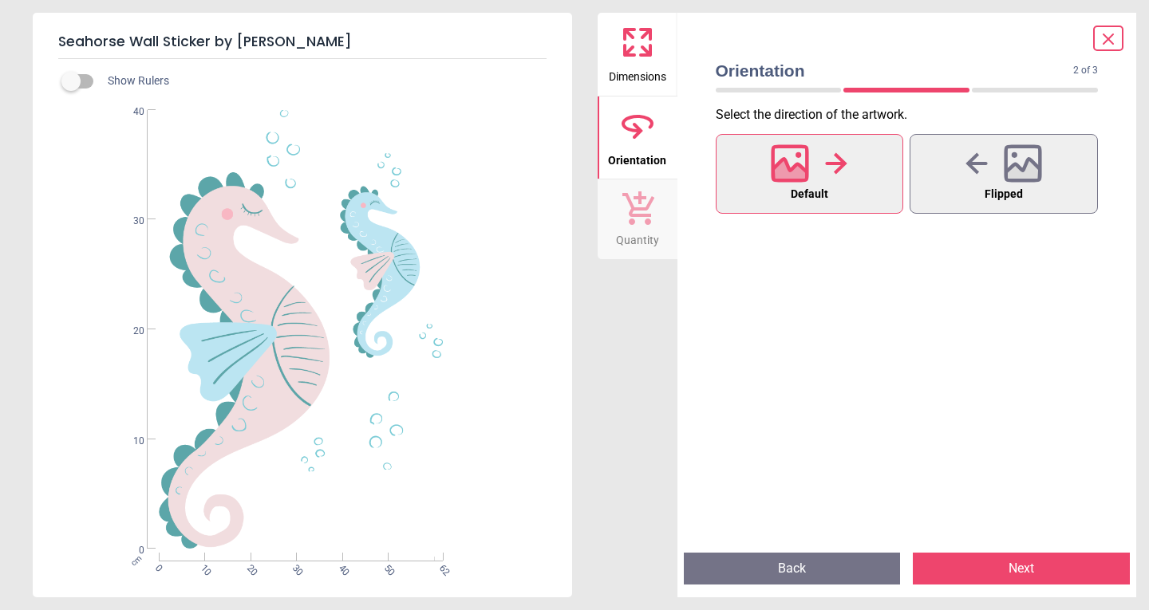
click at [1043, 566] on button "Next" at bounding box center [1021, 569] width 217 height 32
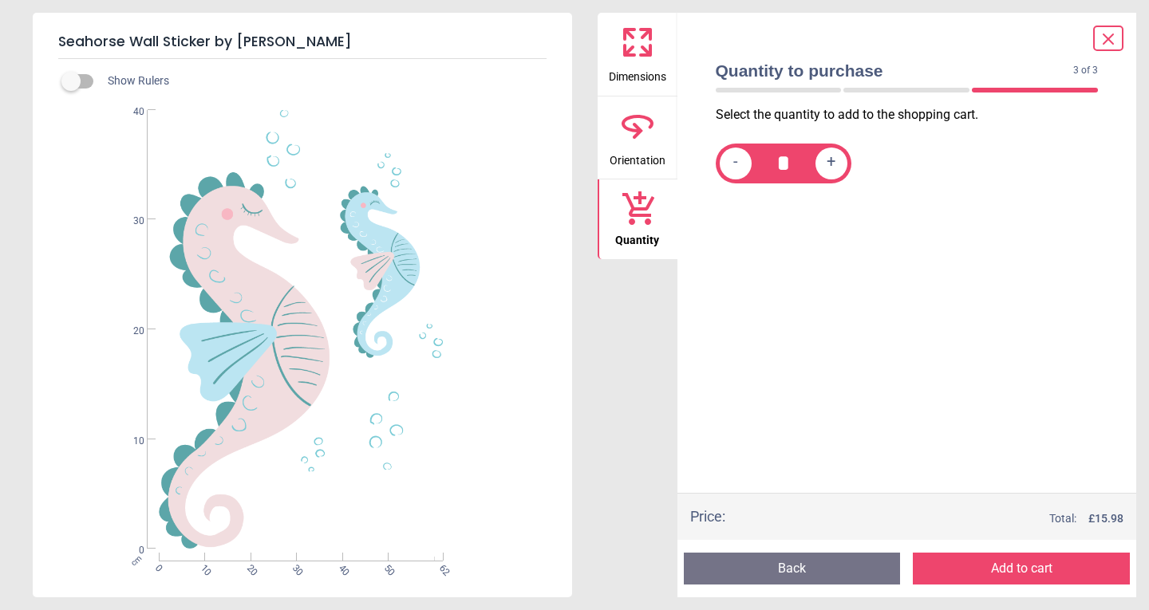
click at [1043, 566] on button "Add to cart" at bounding box center [1021, 569] width 217 height 32
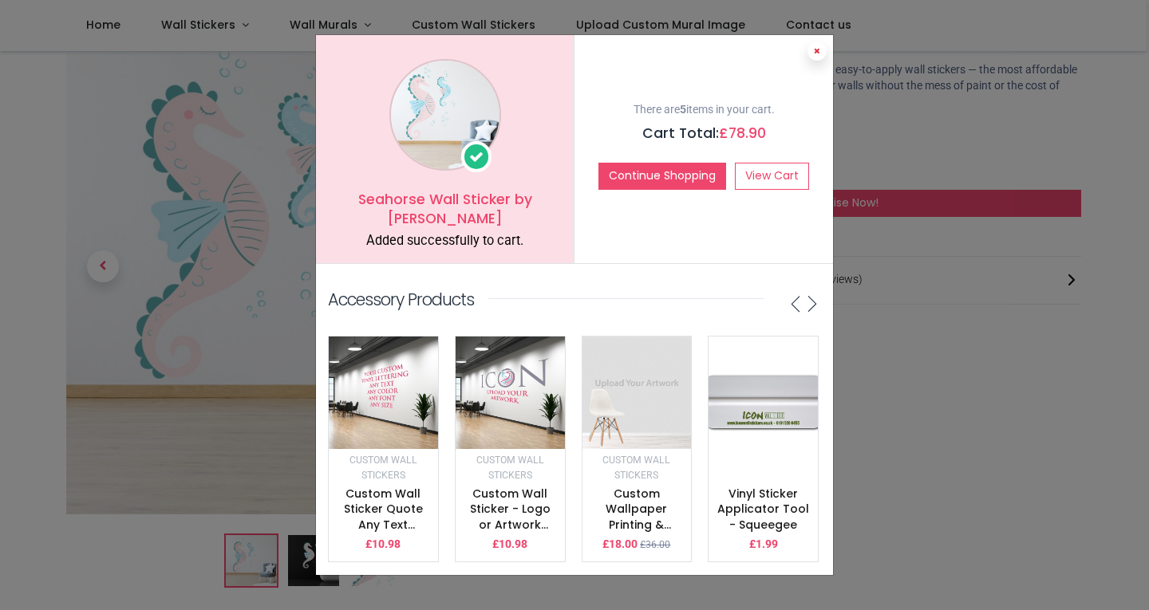
click at [812, 52] on div "Seahorse Wall Sticker by Hilary Hubanks Added successfully to cart. There are 5…" at bounding box center [574, 305] width 517 height 540
click at [814, 47] on icon at bounding box center [817, 51] width 6 height 8
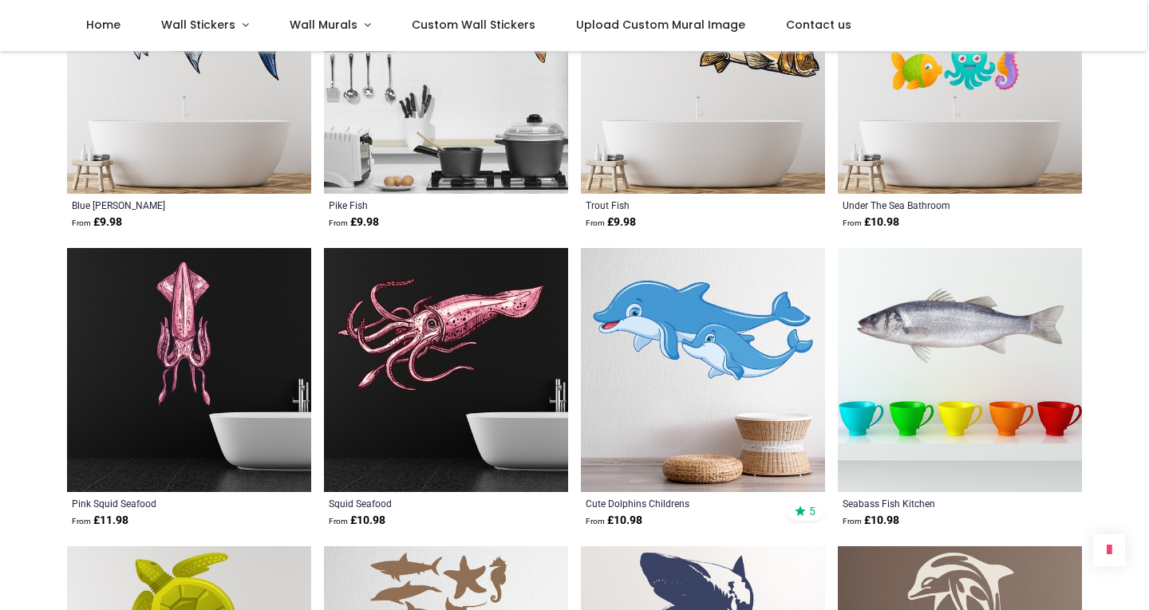
scroll to position [1197, 0]
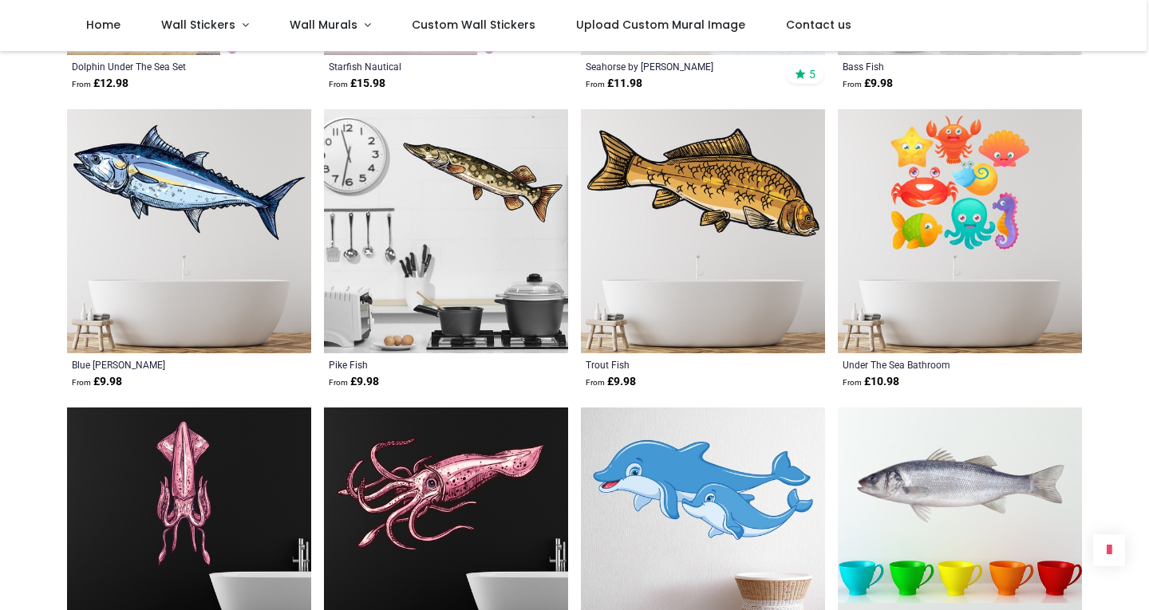
click at [911, 214] on img at bounding box center [960, 231] width 244 height 244
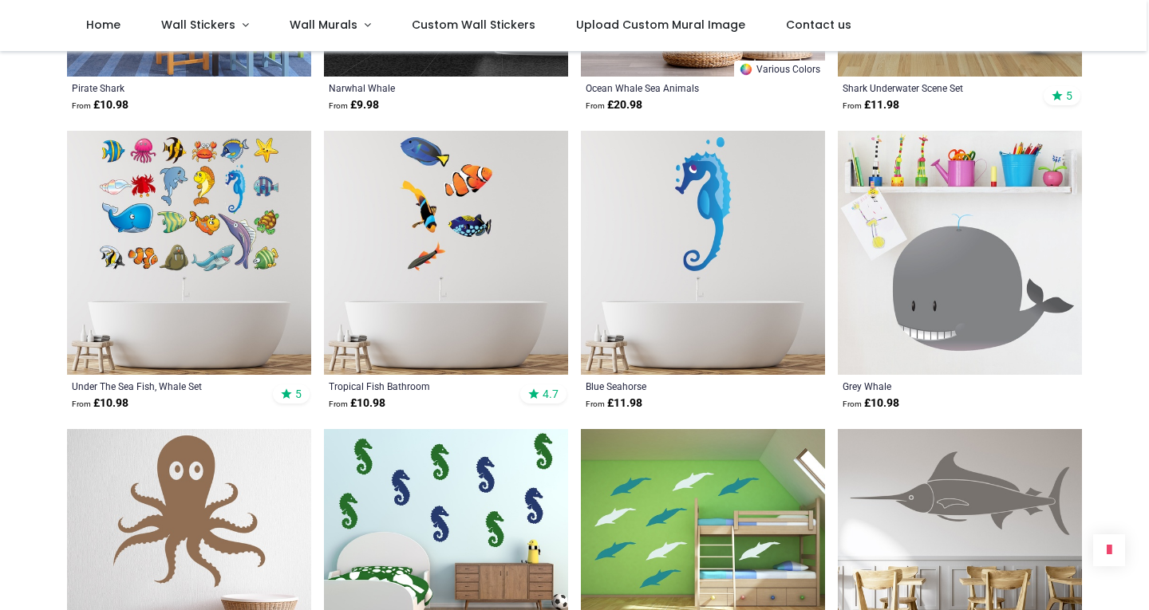
scroll to position [878, 0]
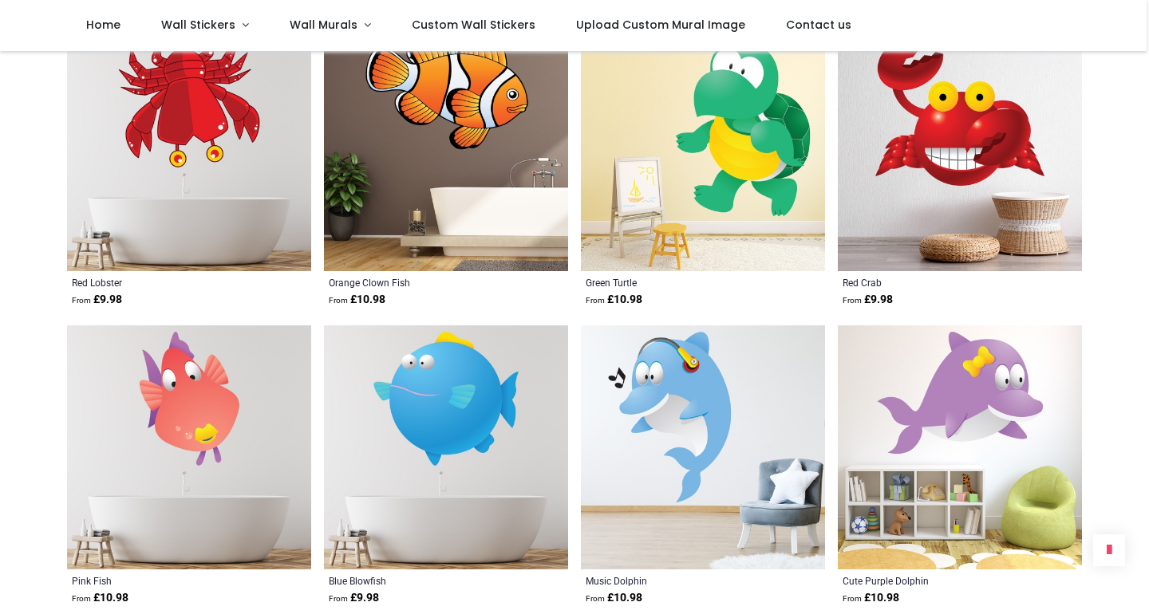
scroll to position [3670, 0]
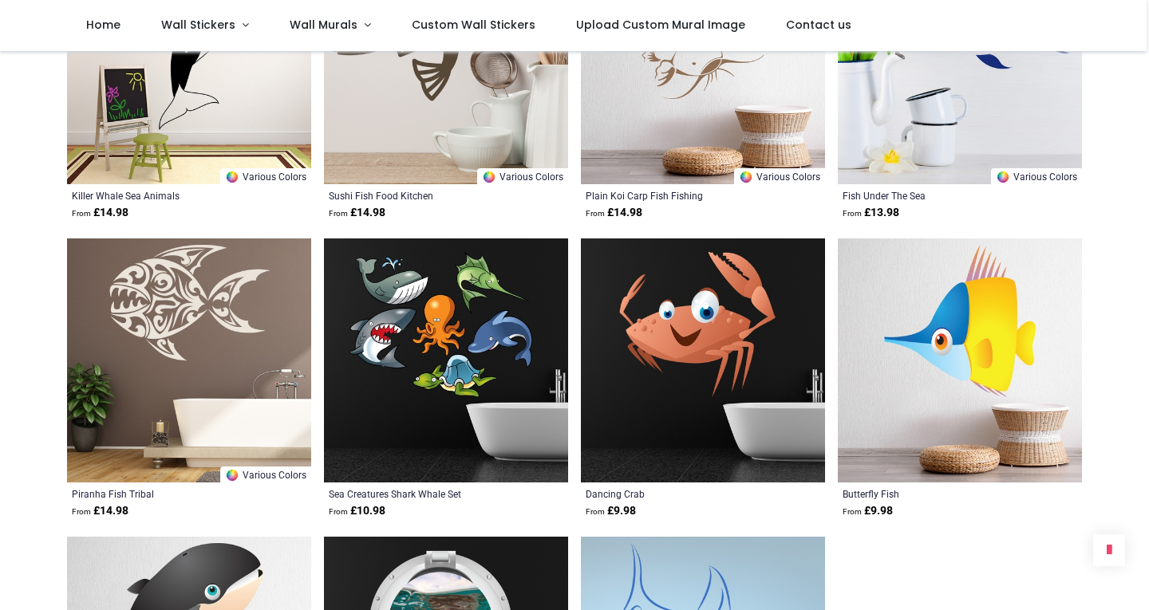
scroll to position [4946, 0]
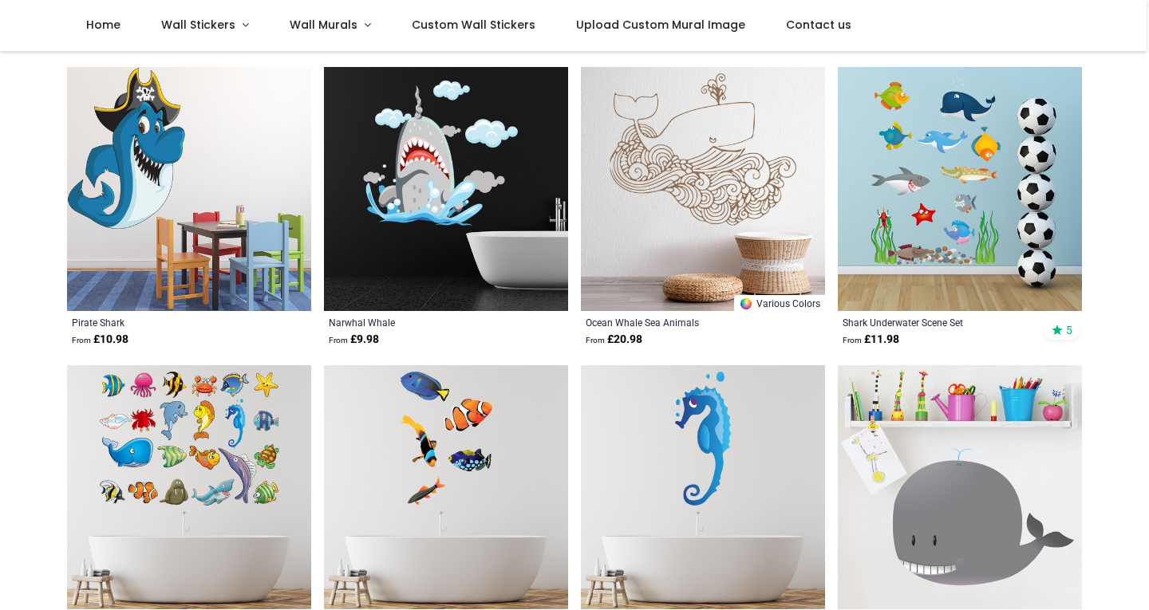
scroll to position [479, 0]
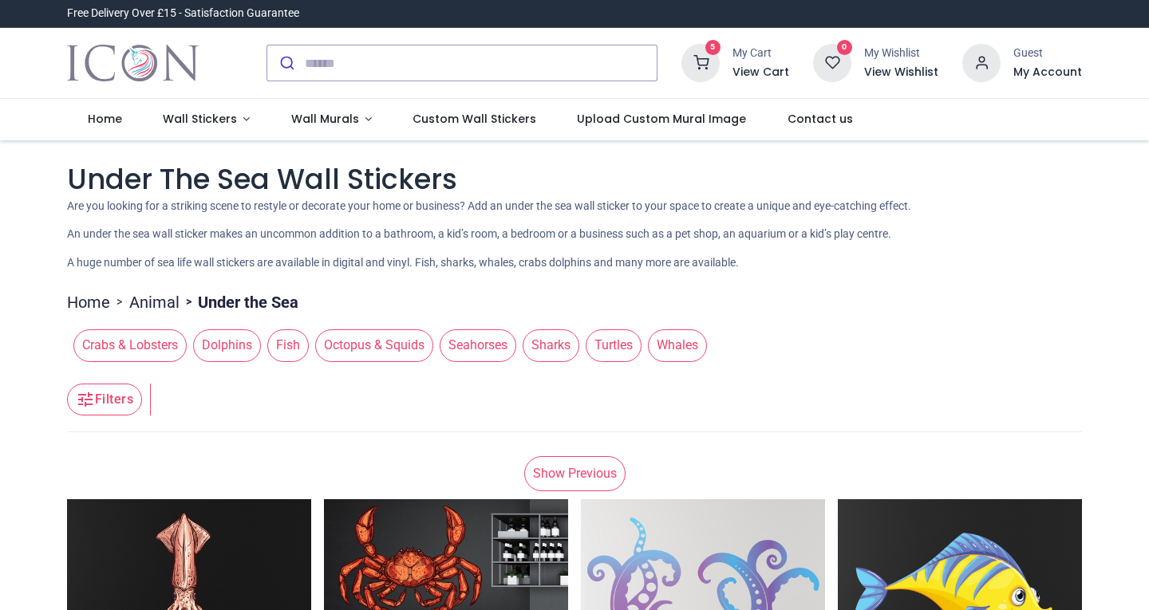
click at [574, 470] on link "Show Previous" at bounding box center [574, 473] width 101 height 35
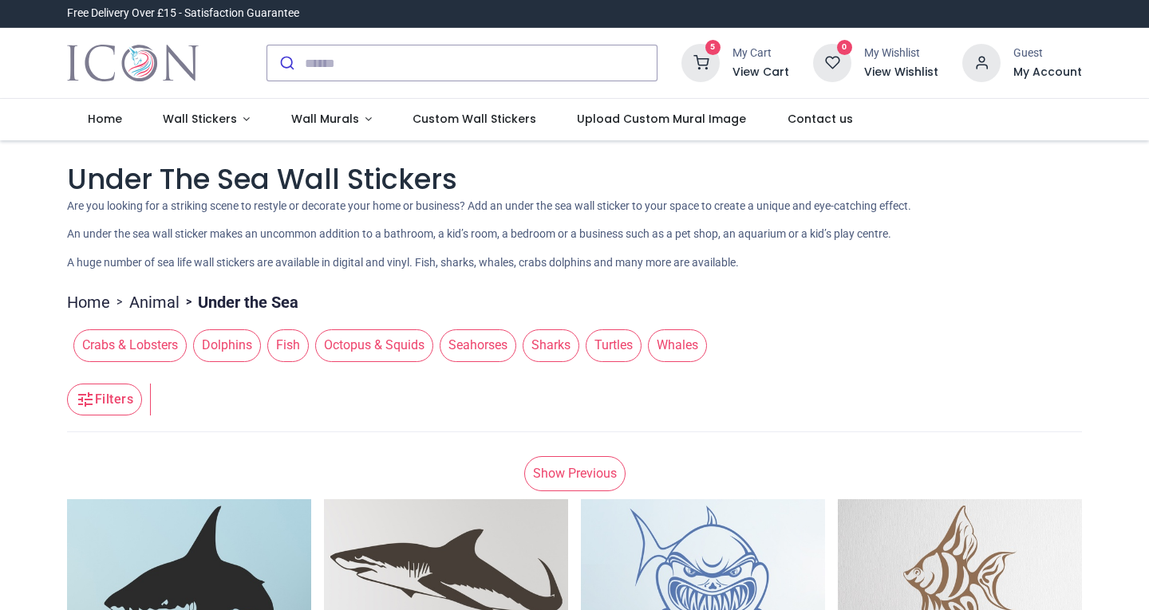
click at [578, 465] on link "Show Previous" at bounding box center [574, 473] width 101 height 35
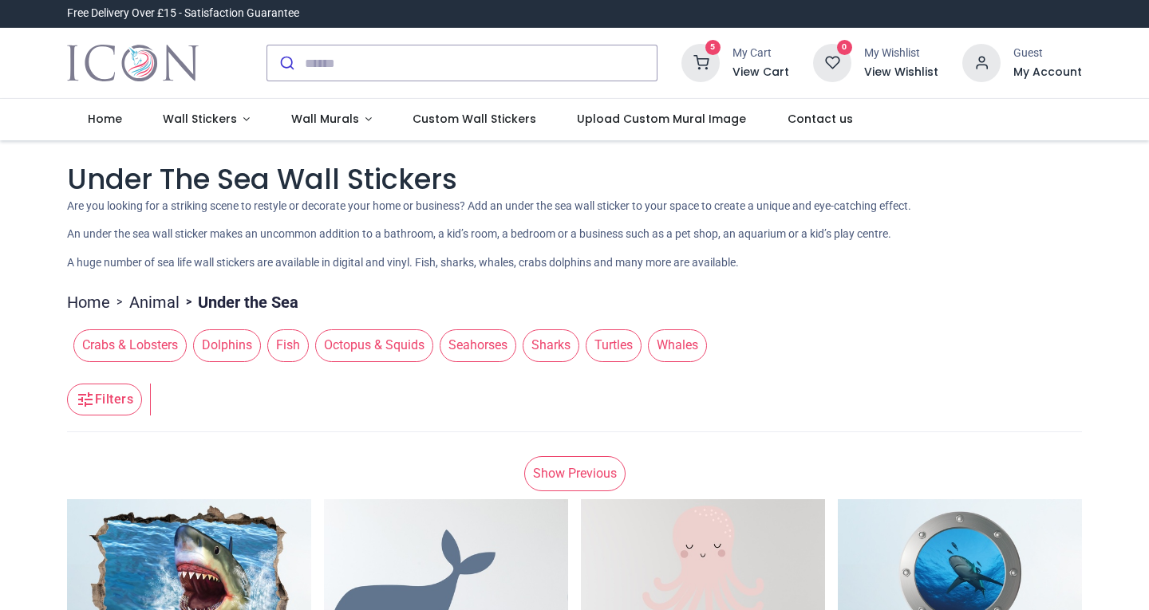
click at [585, 470] on link "Show Previous" at bounding box center [574, 473] width 101 height 35
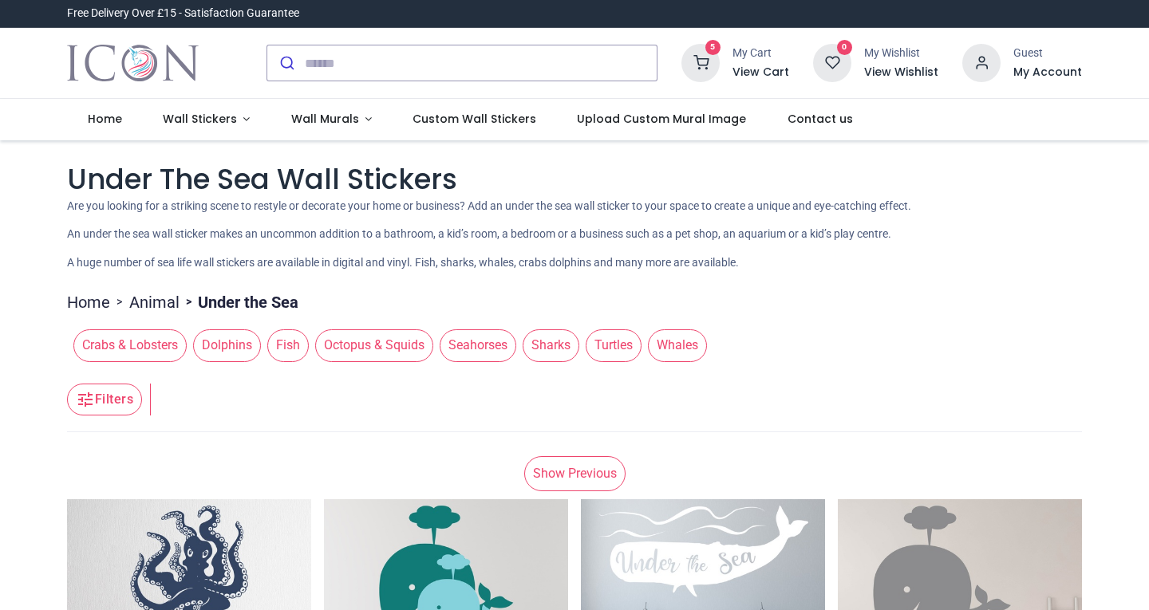
click at [586, 472] on link "Show Previous" at bounding box center [574, 473] width 101 height 35
